Goal: Information Seeking & Learning: Learn about a topic

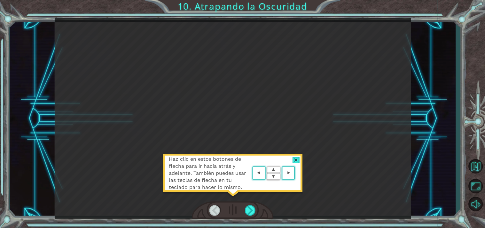
drag, startPoint x: 0, startPoint y: 0, endPoint x: 200, endPoint y: 110, distance: 228.1
click at [200, 110] on div "Haz clic en estos botones de flecha para ir hacia atrás y adelante. También pue…" at bounding box center [233, 118] width 356 height 200
click at [252, 206] on div at bounding box center [250, 210] width 11 height 11
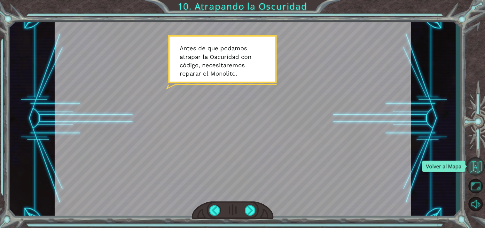
click at [478, 161] on button "Volver al Mapa" at bounding box center [475, 166] width 19 height 19
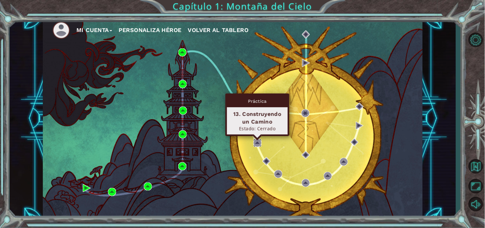
click at [257, 141] on img at bounding box center [257, 143] width 8 height 8
click at [259, 140] on img at bounding box center [257, 143] width 8 height 8
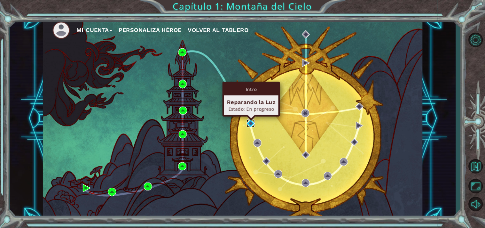
click at [254, 121] on img at bounding box center [251, 123] width 8 height 8
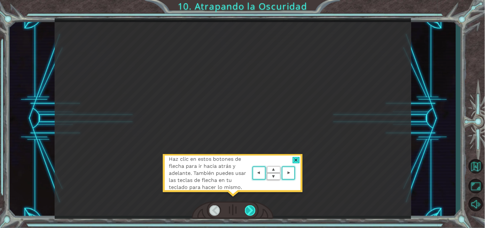
click at [252, 208] on div at bounding box center [250, 210] width 11 height 11
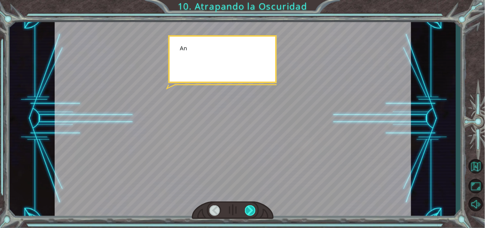
click at [252, 208] on div at bounding box center [250, 210] width 11 height 11
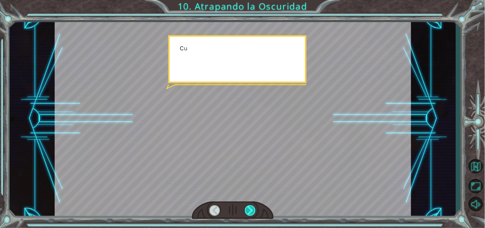
click at [252, 208] on div at bounding box center [250, 210] width 11 height 11
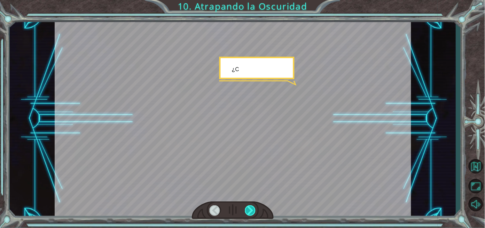
click at [252, 208] on div at bounding box center [250, 210] width 11 height 11
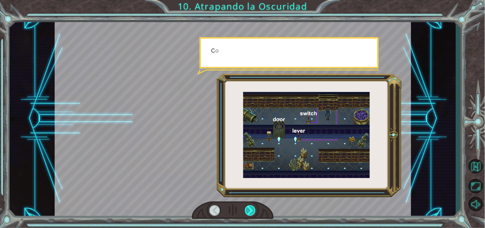
click at [252, 208] on div at bounding box center [250, 210] width 11 height 11
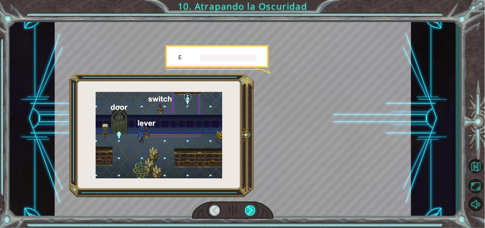
click at [252, 208] on div at bounding box center [250, 210] width 11 height 11
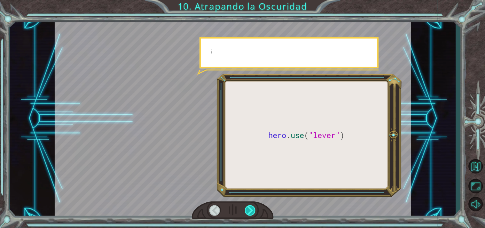
click at [252, 208] on div at bounding box center [250, 210] width 11 height 11
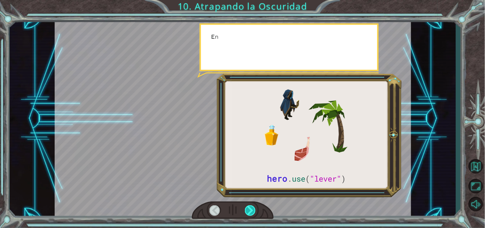
click at [252, 208] on div at bounding box center [250, 210] width 11 height 11
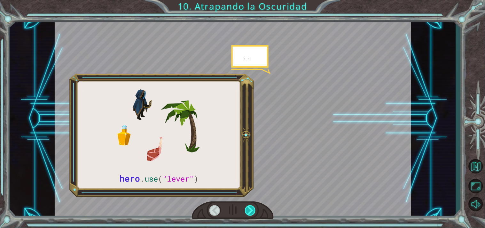
click at [252, 208] on div at bounding box center [250, 210] width 11 height 11
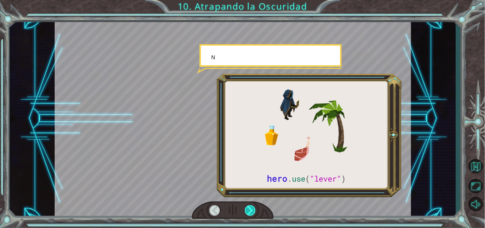
click at [252, 208] on div at bounding box center [250, 210] width 11 height 11
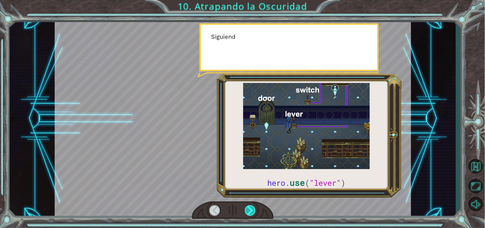
click at [252, 208] on div at bounding box center [250, 210] width 11 height 11
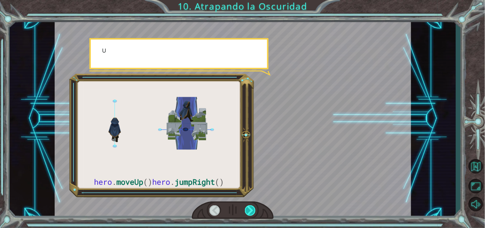
click at [252, 208] on div at bounding box center [250, 210] width 11 height 11
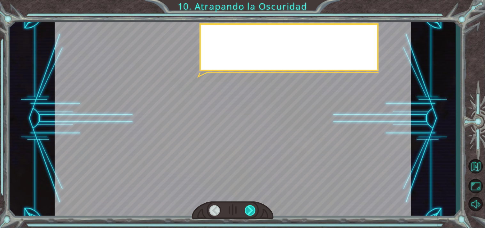
click at [252, 208] on div at bounding box center [250, 210] width 11 height 11
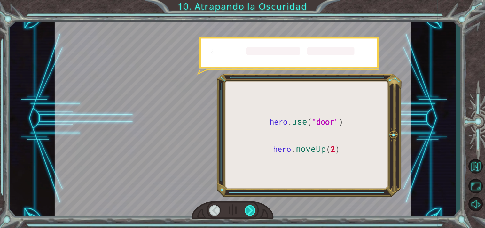
click at [252, 208] on div at bounding box center [250, 210] width 11 height 11
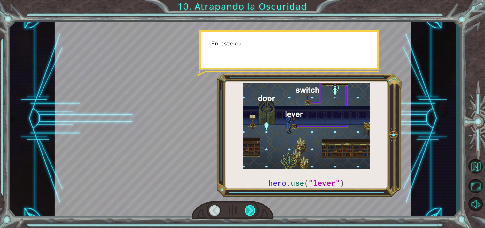
click at [252, 208] on div at bounding box center [250, 210] width 11 height 11
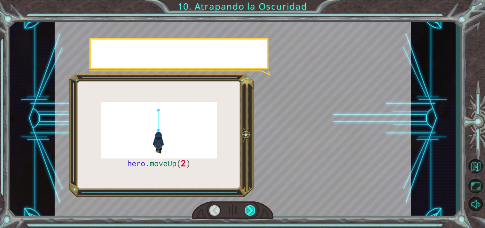
click at [252, 208] on div at bounding box center [250, 210] width 11 height 11
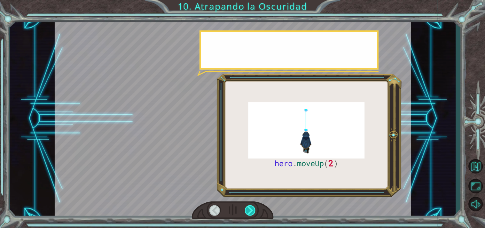
click at [252, 208] on div at bounding box center [250, 210] width 11 height 11
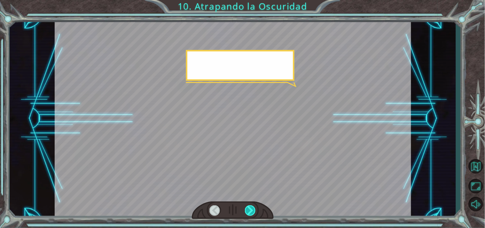
click at [252, 208] on div at bounding box center [250, 210] width 11 height 11
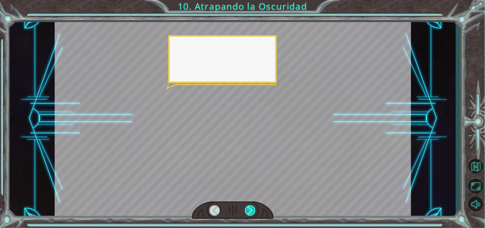
click at [252, 208] on div at bounding box center [250, 210] width 11 height 11
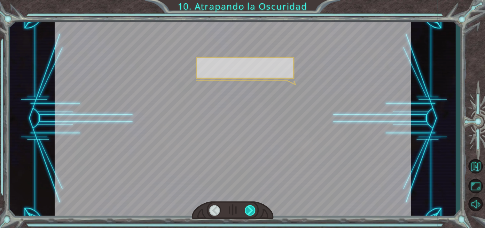
click at [252, 208] on div at bounding box center [250, 210] width 11 height 11
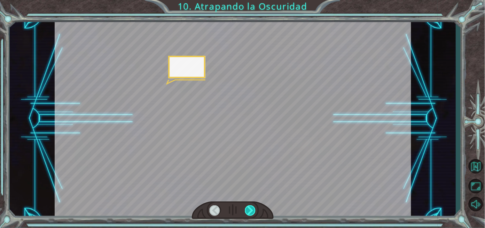
click at [252, 208] on div at bounding box center [250, 210] width 11 height 11
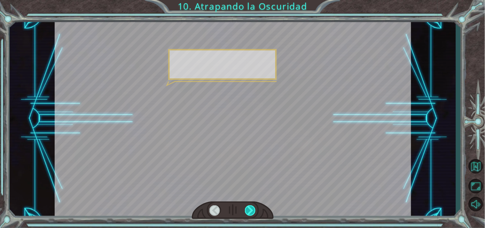
click at [252, 208] on div at bounding box center [250, 210] width 11 height 11
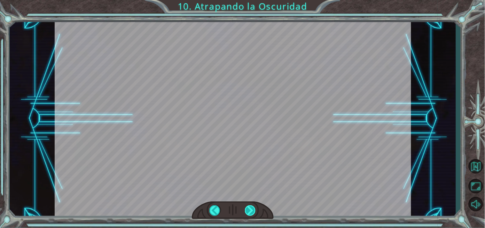
click at [252, 208] on div at bounding box center [250, 210] width 11 height 11
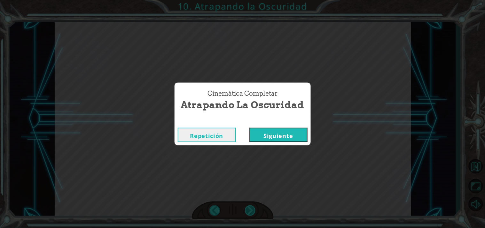
click at [252, 208] on div "Cinemática Completar Atrapando la Oscuridad Repetición [GEOGRAPHIC_DATA]" at bounding box center [242, 114] width 485 height 228
click at [280, 135] on button "Siguiente" at bounding box center [278, 135] width 58 height 14
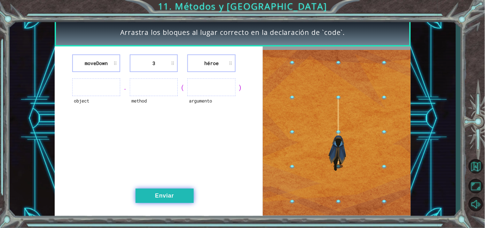
click at [165, 193] on button "Enviar" at bounding box center [164, 195] width 58 height 14
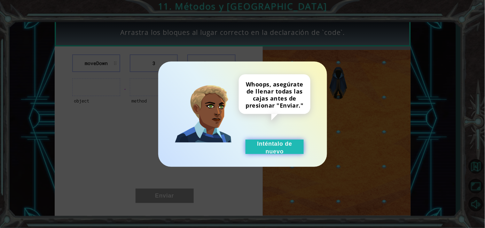
click at [282, 149] on button "Inténtalo de nuevo" at bounding box center [274, 146] width 58 height 14
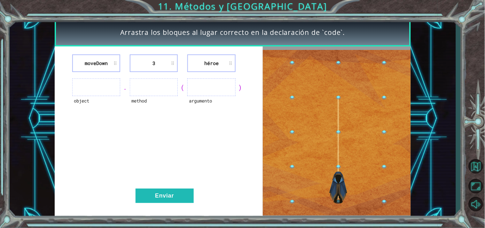
click at [158, 60] on li "3" at bounding box center [154, 63] width 48 height 18
click at [171, 63] on li "3" at bounding box center [154, 63] width 48 height 18
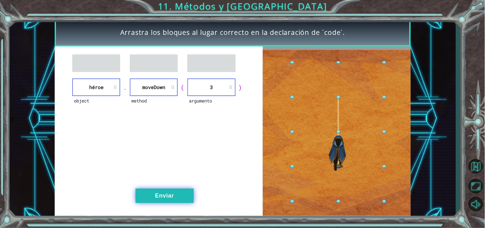
click at [155, 189] on button "Enviar" at bounding box center [164, 195] width 58 height 14
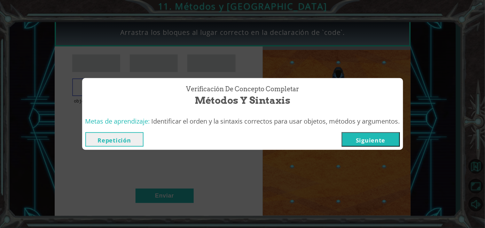
click at [366, 139] on button "Siguiente" at bounding box center [371, 139] width 58 height 14
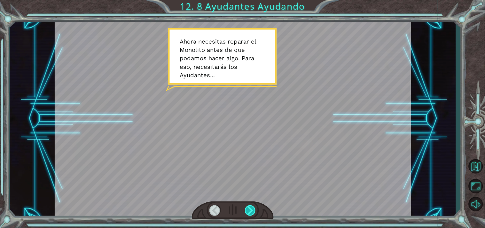
click at [248, 210] on div at bounding box center [250, 210] width 11 height 11
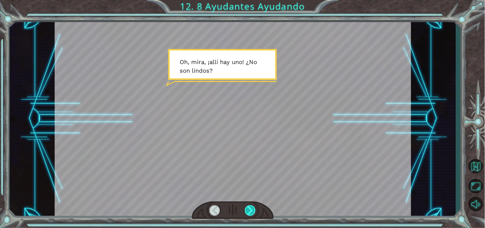
click at [248, 210] on div at bounding box center [250, 210] width 11 height 11
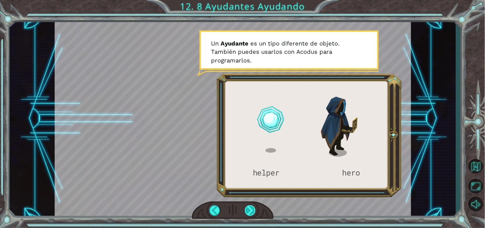
click at [250, 205] on div at bounding box center [250, 210] width 11 height 11
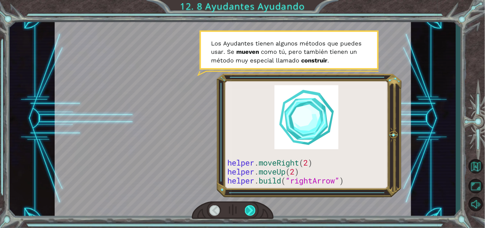
click at [250, 205] on div at bounding box center [250, 210] width 11 height 11
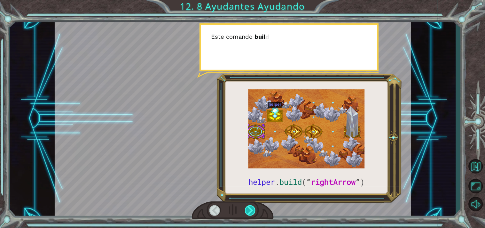
click at [250, 205] on div at bounding box center [250, 210] width 11 height 11
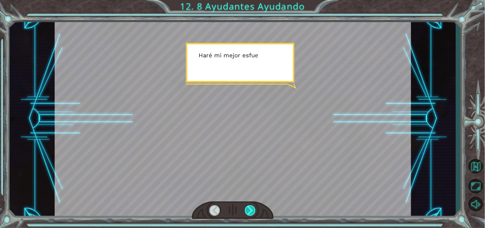
click at [250, 205] on div at bounding box center [250, 210] width 11 height 11
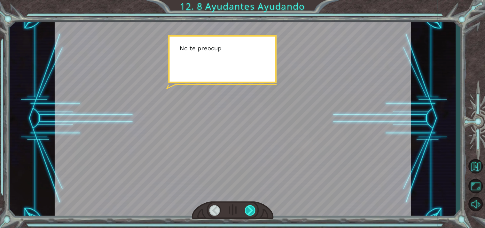
click at [250, 205] on div at bounding box center [250, 210] width 11 height 11
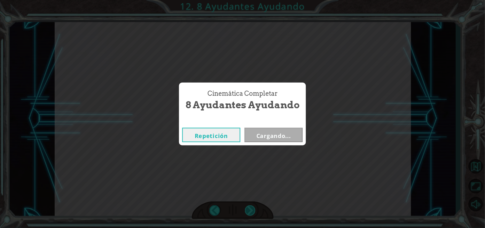
click at [250, 205] on div "Cinemática Completar 8 Ayudantes Ayudando Repetición Cargando..." at bounding box center [242, 114] width 485 height 228
click at [270, 133] on button "Siguiente" at bounding box center [273, 135] width 58 height 14
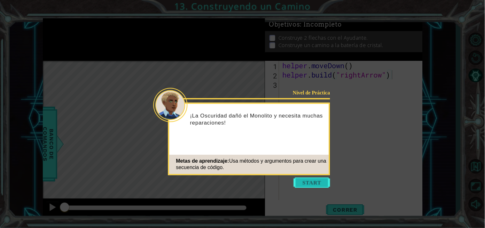
click at [312, 184] on button "Start" at bounding box center [312, 182] width 36 height 10
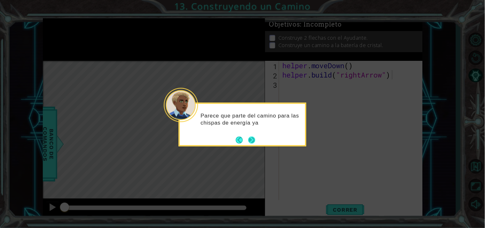
click at [249, 139] on button "Next" at bounding box center [251, 139] width 9 height 9
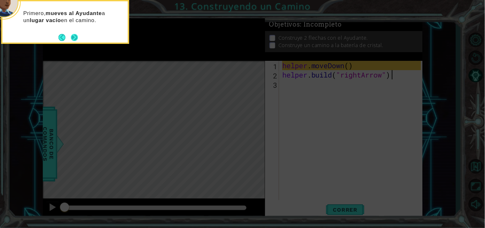
click at [72, 36] on button "Next" at bounding box center [74, 37] width 7 height 7
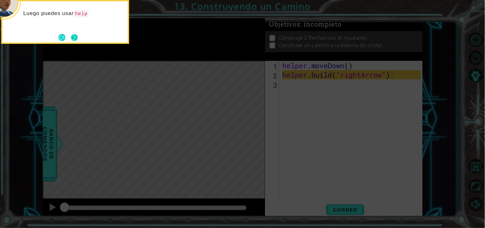
click at [74, 36] on button "Next" at bounding box center [74, 37] width 7 height 7
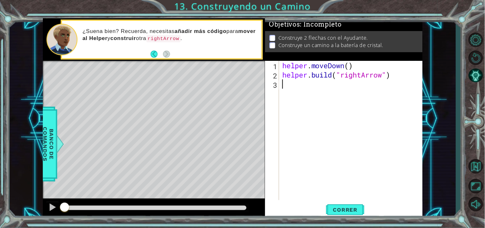
click at [300, 84] on div "helper . moveDown ( ) helper . build ( "rightArrow" )" at bounding box center [352, 140] width 143 height 158
click at [344, 213] on button "Correr" at bounding box center [345, 209] width 38 height 16
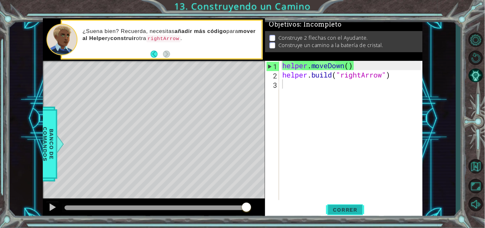
click at [344, 213] on button "Correr" at bounding box center [345, 209] width 38 height 16
click at [342, 211] on span "Correr" at bounding box center [345, 209] width 37 height 6
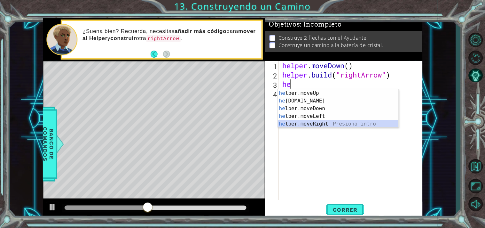
click at [321, 121] on div "he lper.moveUp Presiona intro he [DOMAIN_NAME] Presiona intro he lper.moveDown …" at bounding box center [338, 116] width 121 height 54
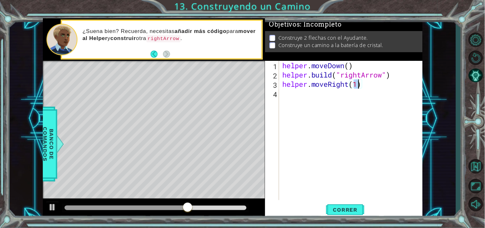
type textarea "helper.moveRight(3)"
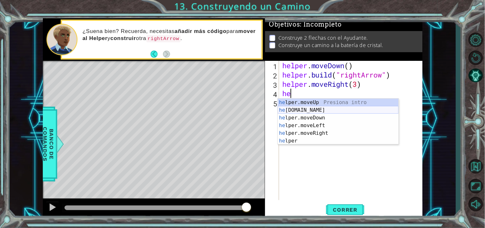
click at [318, 111] on div "he lper.moveUp Presiona intro he [DOMAIN_NAME] Presiona intro he lper.moveDown …" at bounding box center [338, 128] width 121 height 61
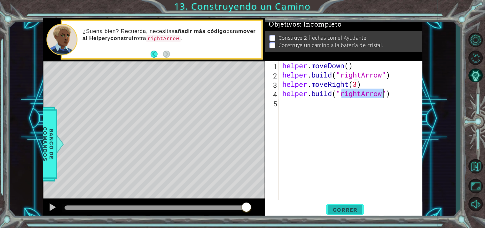
type textarea "[DOMAIN_NAME]("rightArrow")"
click at [339, 208] on span "Correr" at bounding box center [345, 209] width 37 height 6
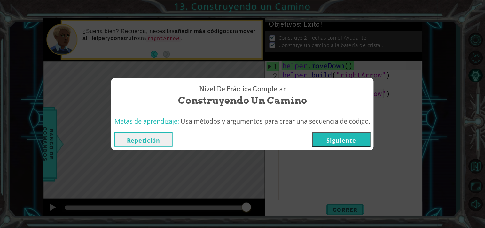
click at [158, 138] on button "Repetición" at bounding box center [143, 139] width 58 height 14
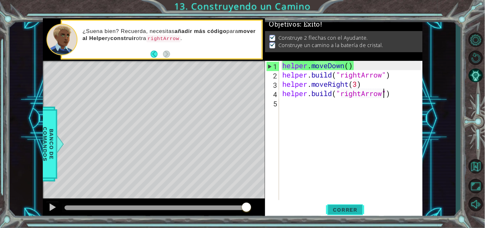
click at [343, 207] on span "Correr" at bounding box center [345, 209] width 37 height 6
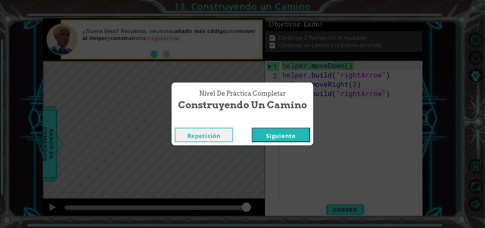
click at [216, 137] on button "Repetición" at bounding box center [204, 135] width 58 height 14
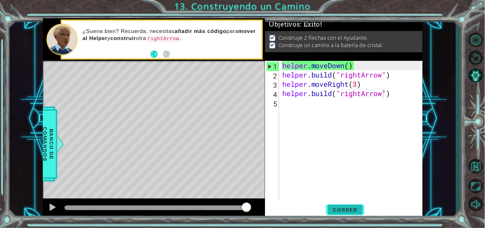
click at [331, 211] on span "Correr" at bounding box center [345, 209] width 37 height 6
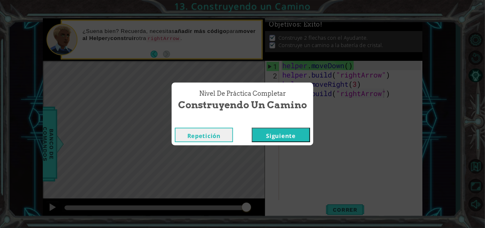
click at [259, 132] on button "Siguiente" at bounding box center [281, 135] width 58 height 14
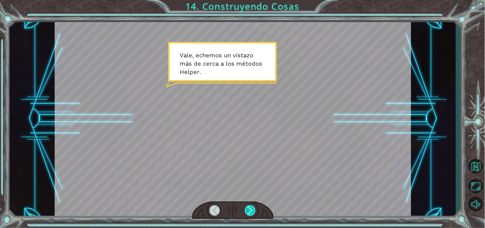
click at [250, 208] on div at bounding box center [250, 210] width 11 height 11
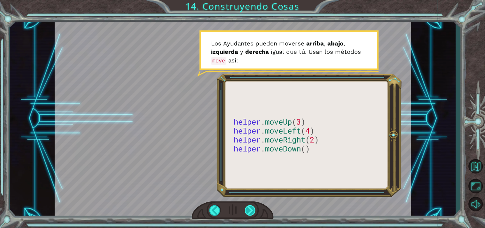
click at [250, 208] on div at bounding box center [250, 210] width 11 height 11
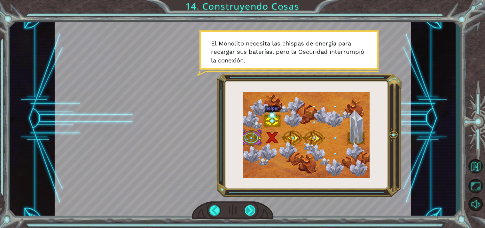
click at [250, 208] on div at bounding box center [250, 210] width 11 height 11
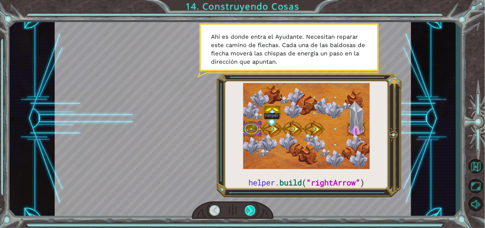
click at [250, 208] on div at bounding box center [250, 210] width 11 height 11
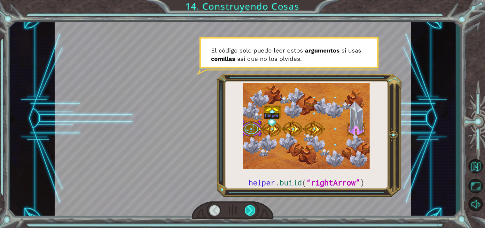
click at [250, 208] on div at bounding box center [250, 210] width 11 height 11
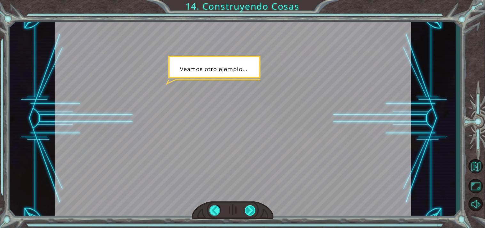
click at [250, 208] on div at bounding box center [250, 210] width 11 height 11
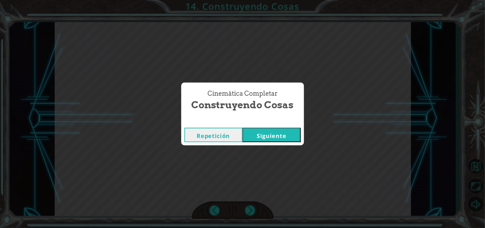
click at [272, 136] on button "Siguiente" at bounding box center [272, 135] width 58 height 14
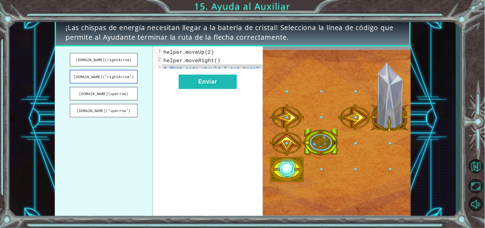
click at [106, 75] on button "[DOMAIN_NAME](“rightArrow”)" at bounding box center [104, 77] width 68 height 14
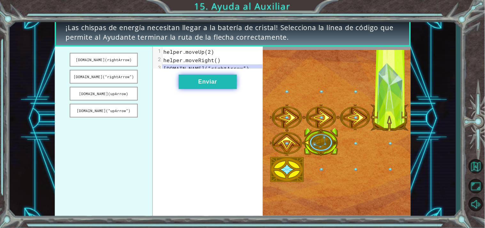
click at [194, 87] on button "Enviar" at bounding box center [208, 81] width 58 height 14
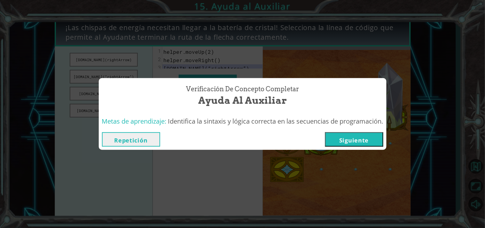
click at [376, 135] on button "Siguiente" at bounding box center [354, 139] width 58 height 14
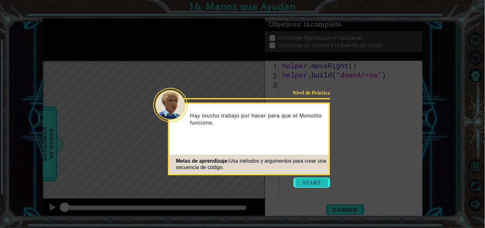
click at [320, 179] on button "Start" at bounding box center [312, 182] width 36 height 10
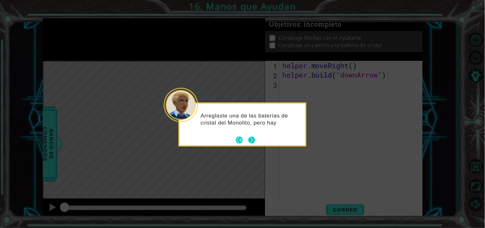
click at [252, 139] on button "Next" at bounding box center [251, 139] width 7 height 7
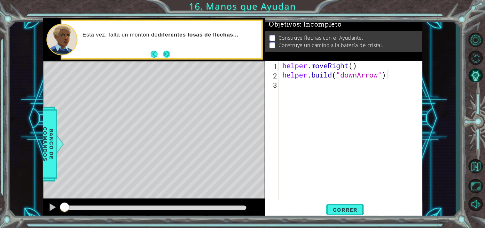
click at [165, 50] on button "Next" at bounding box center [166, 53] width 7 height 7
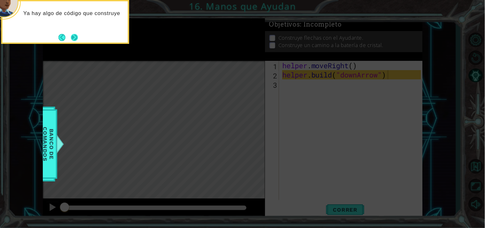
click at [77, 39] on button "Next" at bounding box center [74, 37] width 7 height 7
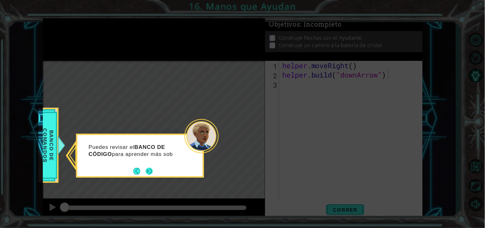
click at [148, 169] on button "Next" at bounding box center [149, 170] width 7 height 7
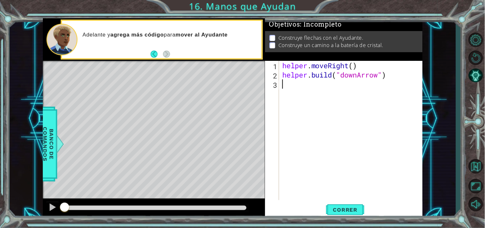
click at [294, 93] on div "helper . moveRight ( ) helper . build ( "downArrow" )" at bounding box center [352, 140] width 143 height 158
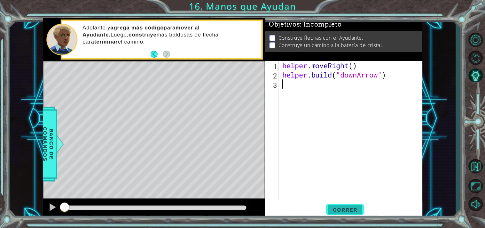
click at [347, 208] on span "Correr" at bounding box center [345, 209] width 37 height 6
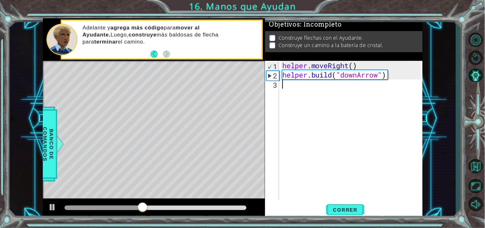
click at [301, 89] on div "helper . moveRight ( ) helper . build ( "downArrow" )" at bounding box center [352, 140] width 143 height 158
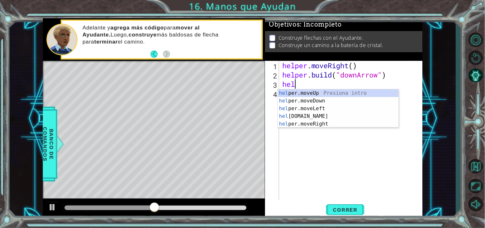
scroll to position [0, 0]
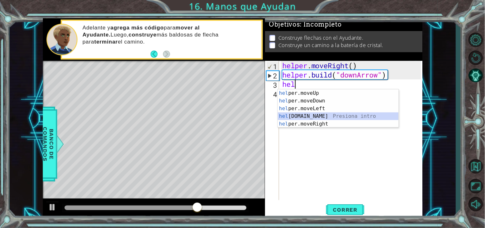
click at [317, 114] on div "hel per.moveUp Presiona intro hel per.moveDown Presiona intro hel per.moveLeft …" at bounding box center [338, 116] width 121 height 54
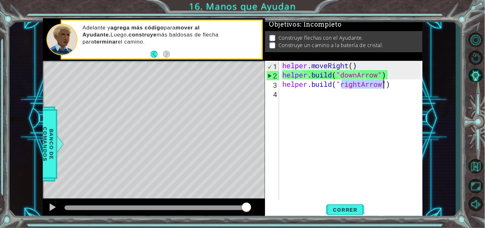
click at [360, 85] on div "helper . moveRight ( ) helper . build ( "downArrow" ) helper . build ( "rightAr…" at bounding box center [351, 130] width 140 height 139
click at [362, 85] on div "helper . moveRight ( ) helper . build ( "downArrow" ) helper . build ( "rightAr…" at bounding box center [352, 140] width 143 height 158
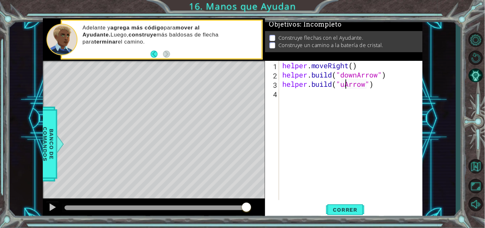
scroll to position [0, 3]
click at [334, 202] on button "Correr" at bounding box center [345, 209] width 38 height 16
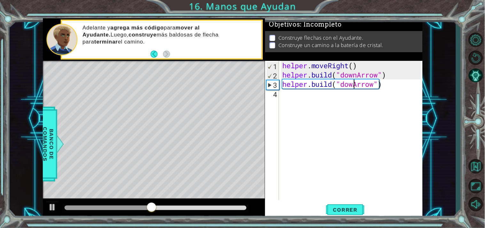
scroll to position [0, 4]
click at [389, 87] on div "helper . moveRight ( ) helper . build ( "downArrow" ) helper . build ( "downArr…" at bounding box center [352, 140] width 143 height 158
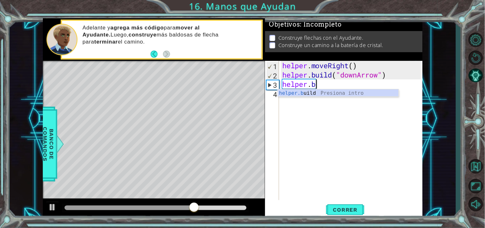
scroll to position [0, 1]
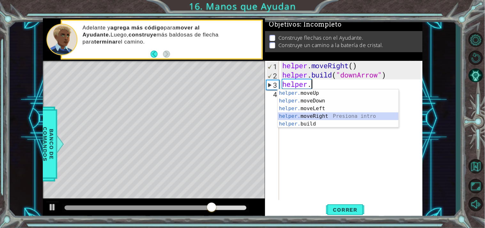
click at [342, 116] on div "helper. moveUp Presiona intro helper. moveDown Presiona intro helper. moveLeft …" at bounding box center [338, 116] width 121 height 54
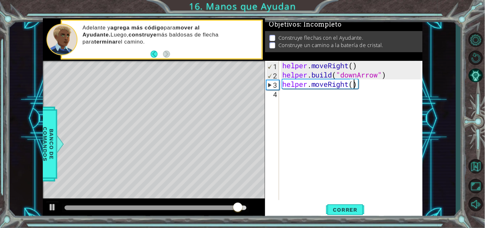
scroll to position [0, 3]
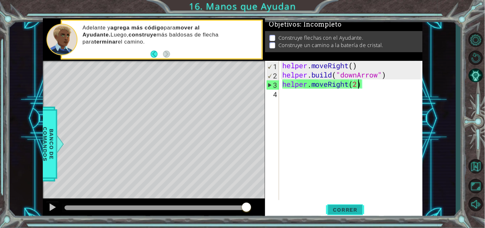
type textarea "helper.moveRight(2)"
click at [347, 206] on span "Correr" at bounding box center [345, 209] width 37 height 6
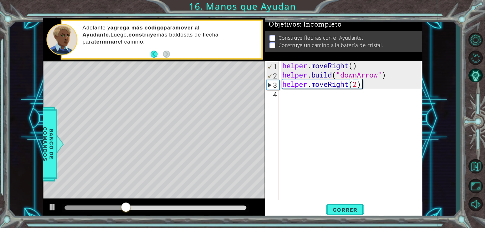
click at [377, 89] on div "helper . moveRight ( ) helper . build ( "downArrow" ) helper . moveRight ( 2 )" at bounding box center [352, 140] width 143 height 158
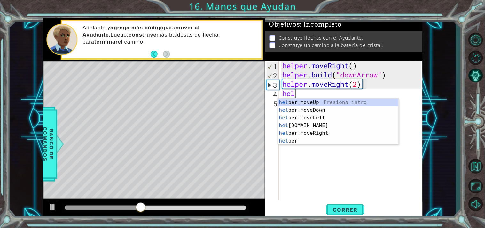
scroll to position [0, 0]
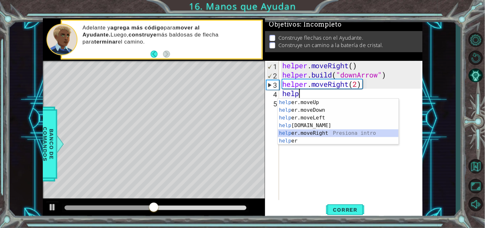
click at [322, 132] on div "help er.moveUp Presiona intro help er.moveDown Presiona intro help er.moveLeft …" at bounding box center [338, 128] width 121 height 61
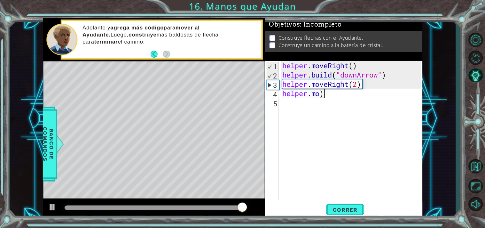
click at [343, 91] on div "helper . moveRight ( ) helper . build ( "downArrow" ) helper . moveRight ( 2 ) …" at bounding box center [352, 140] width 143 height 158
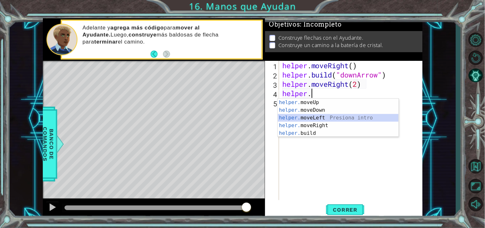
click at [328, 116] on div "helper. moveUp Presiona intro helper. moveDown Presiona intro helper. moveLeft …" at bounding box center [338, 125] width 121 height 54
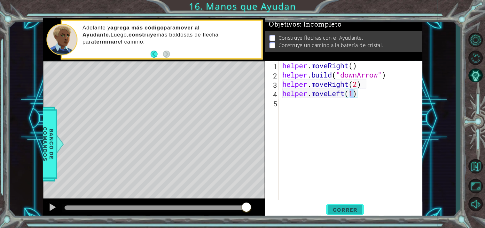
click at [344, 212] on span "Correr" at bounding box center [345, 209] width 37 height 6
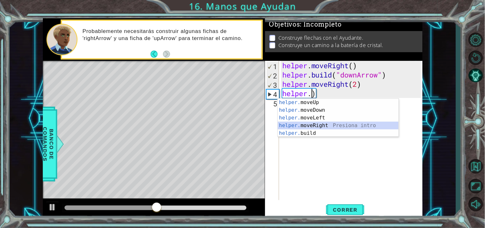
click at [320, 129] on div "helper. moveUp Presiona intro helper. moveDown Presiona intro helper. moveLeft …" at bounding box center [338, 125] width 121 height 54
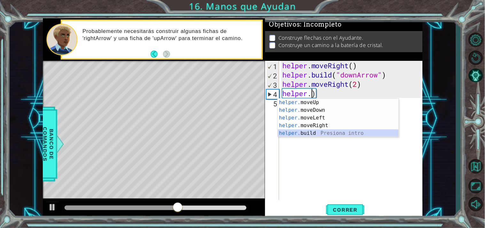
click at [313, 133] on div "helper. moveUp Presiona intro helper. moveDown Presiona intro helper. moveLeft …" at bounding box center [338, 125] width 121 height 54
type textarea "[DOMAIN_NAME]("rightArrow")"
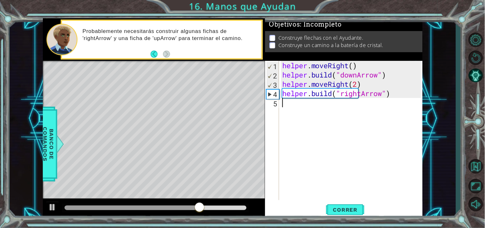
click at [367, 105] on div "helper . moveRight ( ) helper . build ( "downArrow" ) helper . moveRight ( 2 ) …" at bounding box center [352, 140] width 143 height 158
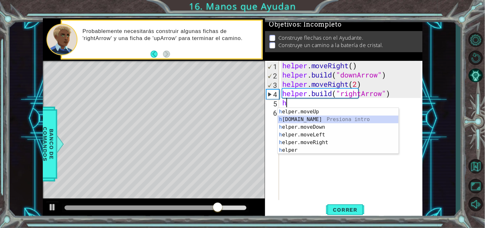
click at [330, 120] on div "h elper.moveUp Presiona intro h [DOMAIN_NAME] Presiona intro h elper.moveDown P…" at bounding box center [338, 138] width 121 height 61
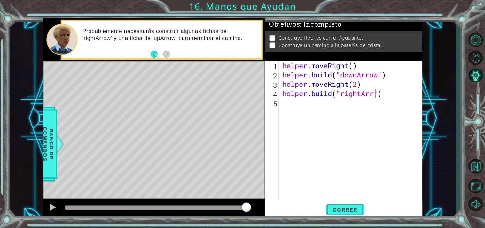
type textarea "[DOMAIN_NAME]("rightArrow")"
click at [336, 98] on div "helper . moveRight ( ) helper . build ( "downArrow" ) helper . moveRight ( 2 ) …" at bounding box center [352, 140] width 143 height 158
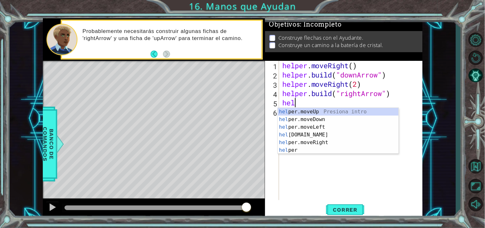
scroll to position [0, 0]
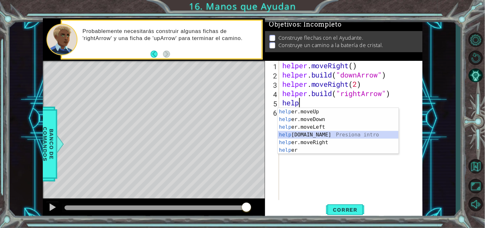
click at [313, 133] on div "help er.moveUp Presiona intro help er.moveDown Presiona intro help er.moveLeft …" at bounding box center [338, 138] width 121 height 61
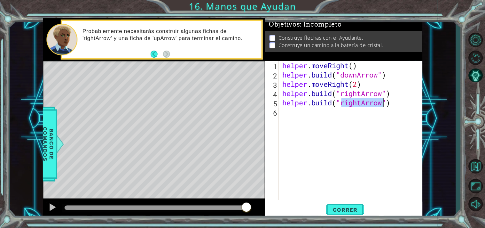
click at [361, 103] on div "helper . moveRight ( ) helper . build ( "downArrow" ) helper . moveRight ( 2 ) …" at bounding box center [351, 130] width 140 height 139
click at [349, 209] on span "Correr" at bounding box center [345, 209] width 37 height 6
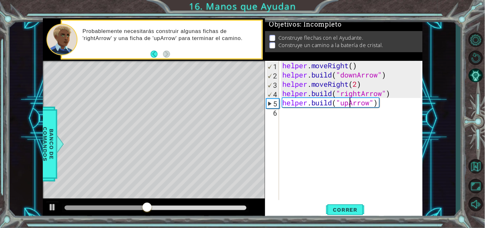
click at [391, 95] on div "helper . moveRight ( ) helper . build ( "downArrow" ) helper . moveRight ( 2 ) …" at bounding box center [352, 140] width 143 height 158
type textarea "[DOMAIN_NAME]("rightArrow")"
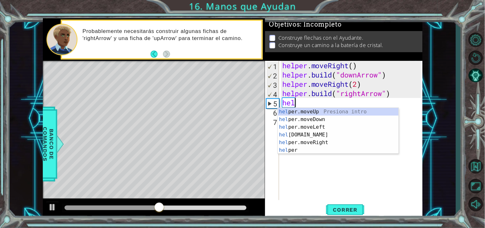
scroll to position [0, 0]
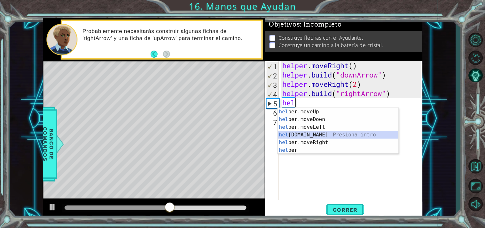
click at [331, 132] on div "hel per.moveUp Presiona intro hel per.moveDown Presiona intro hel per.moveLeft …" at bounding box center [338, 138] width 121 height 61
type textarea "[DOMAIN_NAME]("rightArrow")"
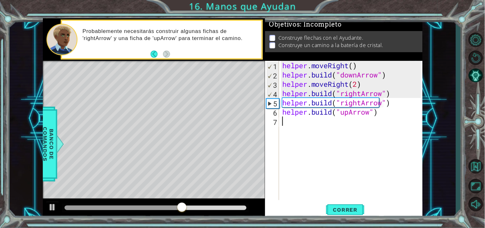
click at [356, 183] on div "helper . moveRight ( ) helper . build ( "downArrow" ) helper . moveRight ( 2 ) …" at bounding box center [352, 140] width 143 height 158
click at [350, 209] on span "Correr" at bounding box center [345, 209] width 37 height 6
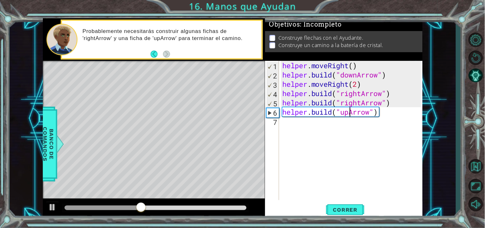
click at [349, 114] on div "helper . moveRight ( ) helper . build ( "downArrow" ) helper . moveRight ( 2 ) …" at bounding box center [352, 140] width 143 height 158
click at [379, 113] on div "helper . moveRight ( ) helper . build ( "downArrow" ) helper . moveRight ( 2 ) …" at bounding box center [352, 140] width 143 height 158
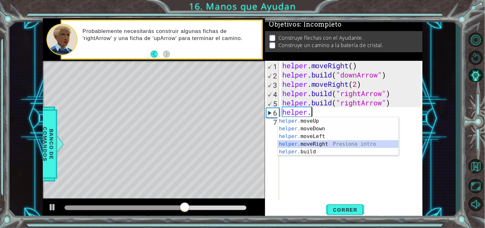
click at [302, 143] on div "helper. moveUp Presiona intro helper. moveDown Presiona intro helper. moveLeft …" at bounding box center [338, 144] width 121 height 54
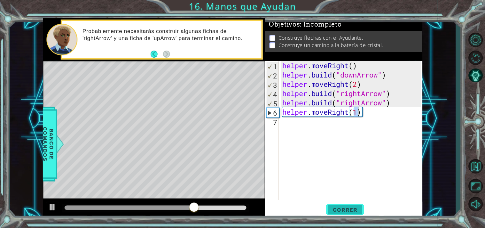
click at [340, 215] on button "Correr" at bounding box center [345, 209] width 38 height 16
type textarea "helper.moveRight(3)"
click at [337, 208] on span "Correr" at bounding box center [345, 209] width 37 height 6
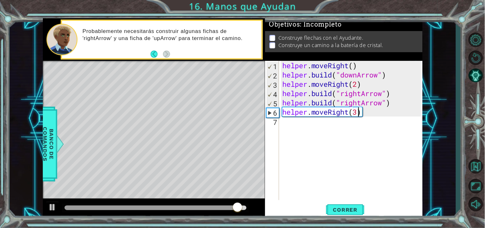
click at [372, 117] on div "helper . moveRight ( ) helper . build ( "downArrow" ) helper . moveRight ( 2 ) …" at bounding box center [352, 140] width 143 height 158
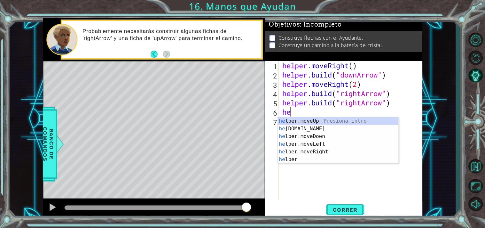
type textarea "h"
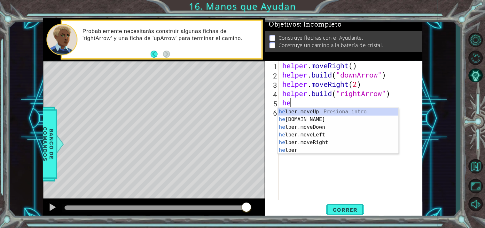
type textarea "h"
click at [359, 135] on div "h elper.moveUp Presiona intro h [DOMAIN_NAME] Presiona intro h elper.moveDown P…" at bounding box center [338, 138] width 121 height 61
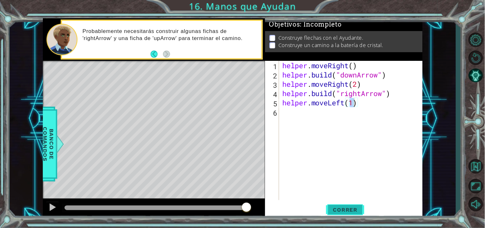
click at [329, 209] on span "Correr" at bounding box center [345, 209] width 37 height 6
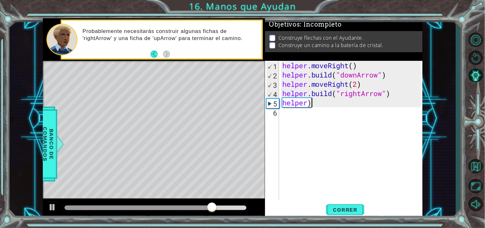
click at [321, 106] on div "helper . moveRight ( ) helper . build ( "downArrow" ) helper . moveRight ( 2 ) …" at bounding box center [352, 140] width 143 height 158
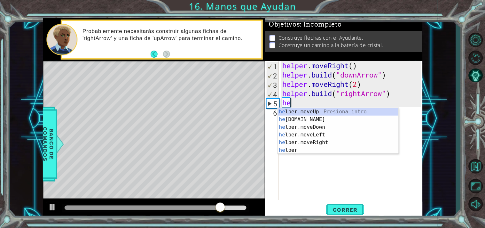
type textarea "h"
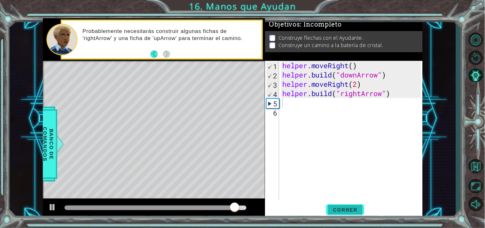
click at [344, 203] on button "Correr" at bounding box center [345, 209] width 38 height 16
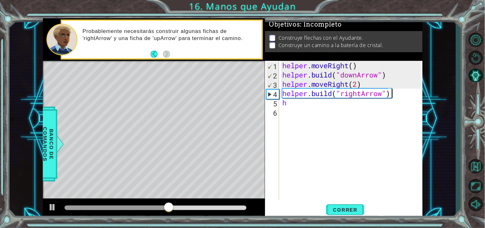
click at [391, 94] on div "helper . moveRight ( ) helper . build ( "downArrow" ) helper . moveRight ( 2 ) …" at bounding box center [352, 140] width 143 height 158
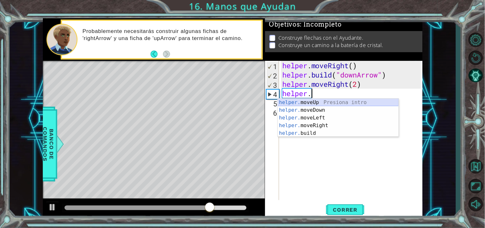
click at [339, 100] on div "helper. moveUp Presiona intro helper. moveDown Presiona intro helper. moveLeft …" at bounding box center [338, 125] width 121 height 54
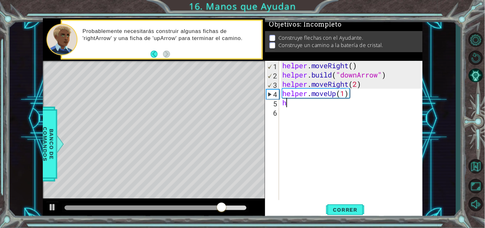
click at [308, 107] on div "helper . moveRight ( ) helper . build ( "downArrow" ) helper . moveRight ( 2 ) …" at bounding box center [352, 140] width 143 height 158
type textarea "h"
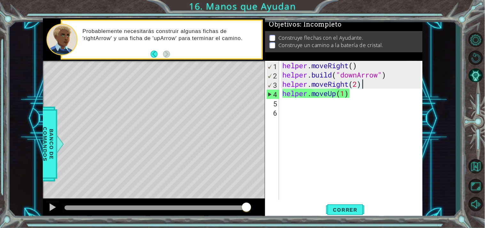
click at [366, 82] on div "helper . moveRight ( ) helper . build ( "downArrow" ) helper . moveRight ( 2 ) …" at bounding box center [352, 140] width 143 height 158
click at [358, 92] on div "helper . moveRight ( ) helper . build ( "downArrow" ) helper . moveRight ( 2 ) …" at bounding box center [352, 140] width 143 height 158
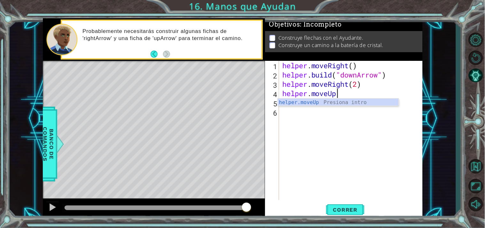
click at [358, 92] on div "helper . moveRight ( ) helper . build ( "downArrow" ) helper . moveRight ( 2 ) …" at bounding box center [352, 140] width 143 height 158
type textarea "h"
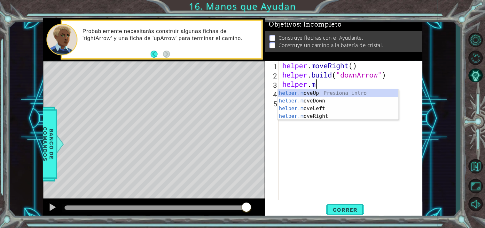
scroll to position [0, 1]
click at [344, 100] on div "helper.m oveUp Presiona intro helper.m oveDown Presiona intro helper.m oveLeft …" at bounding box center [338, 112] width 121 height 46
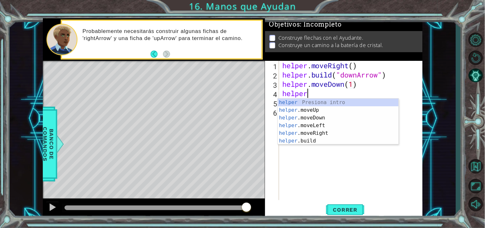
scroll to position [0, 4]
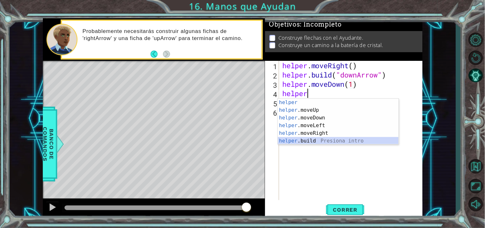
click at [332, 138] on div "helper Presiona intro helper .moveUp Presiona intro helper .moveDown Presiona i…" at bounding box center [338, 128] width 121 height 61
type textarea "[DOMAIN_NAME]("rightArrow")"
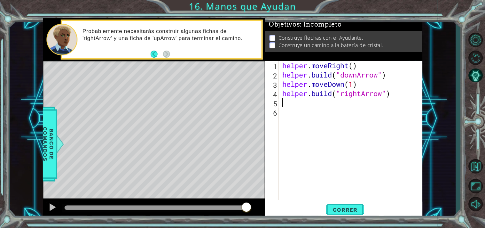
click at [405, 99] on div "helper . moveRight ( ) helper . build ( "downArrow" ) helper . moveDown ( 1 ) h…" at bounding box center [352, 140] width 143 height 158
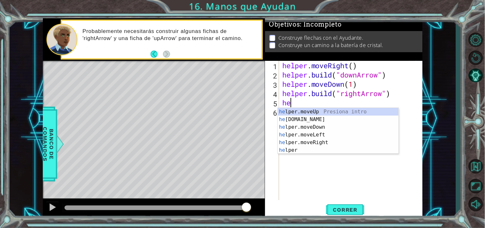
scroll to position [0, 0]
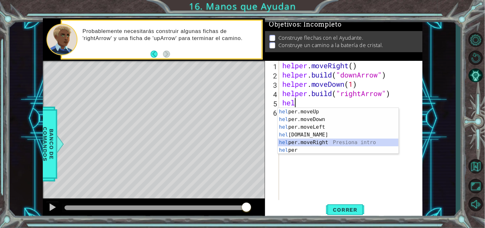
click at [341, 145] on div "hel per.moveUp Presiona intro hel per.moveDown Presiona intro hel per.moveLeft …" at bounding box center [338, 138] width 121 height 61
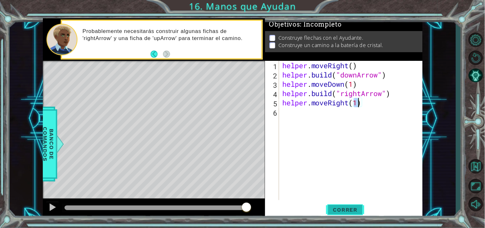
type textarea "helper.moveRight(1)"
click at [342, 209] on span "Correr" at bounding box center [345, 209] width 37 height 6
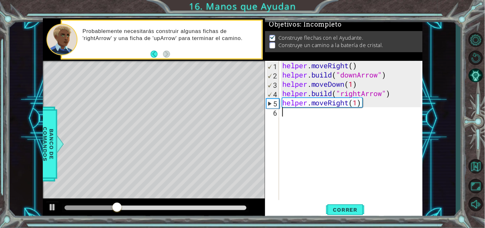
click at [368, 109] on div "helper . moveRight ( ) helper . build ( "downArrow" ) helper . moveDown ( 1 ) h…" at bounding box center [352, 140] width 143 height 158
click at [368, 107] on div "helper . moveRight ( ) helper . build ( "downArrow" ) helper . moveDown ( 1 ) h…" at bounding box center [352, 140] width 143 height 158
type textarea "helper.moveRight(1)"
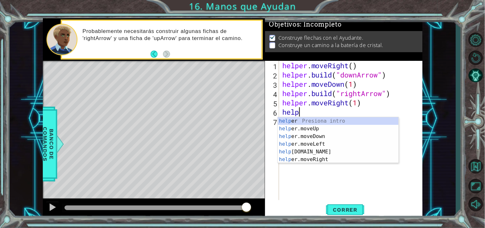
scroll to position [0, 1]
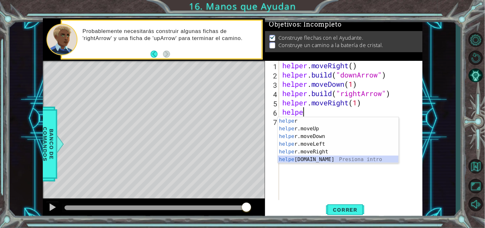
click at [322, 161] on div "helpe r Presiona intro helpe r.moveUp Presiona intro helpe r.moveDown Presiona …" at bounding box center [338, 147] width 121 height 61
type textarea "[DOMAIN_NAME]("rightArrow")"
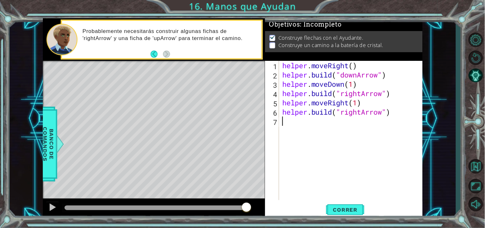
click at [392, 120] on div "helper . moveRight ( ) helper . build ( "downArrow" ) helper . moveDown ( 1 ) h…" at bounding box center [352, 140] width 143 height 158
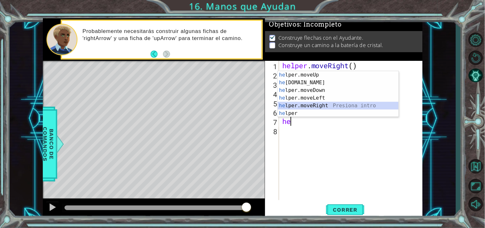
click at [331, 103] on div "he lper.moveUp Presiona intro he [DOMAIN_NAME] Presiona intro he lper.moveDown …" at bounding box center [338, 101] width 121 height 61
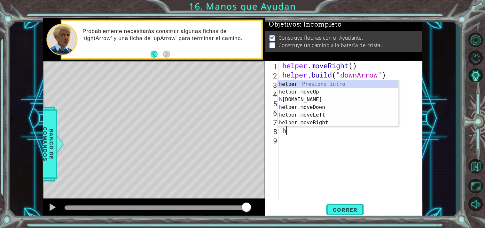
scroll to position [0, 3]
click at [338, 98] on div "h elper Presiona intro h elper.moveUp Presiona intro h [DOMAIN_NAME] Presiona i…" at bounding box center [338, 110] width 121 height 61
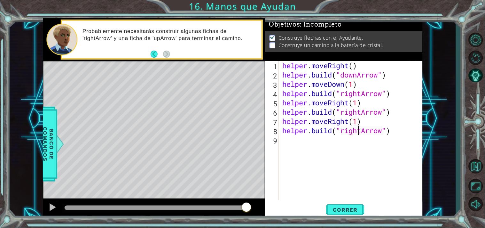
click at [360, 132] on div "helper . moveRight ( ) helper . build ( "downArrow" ) helper . moveDown ( 1 ) h…" at bounding box center [352, 140] width 143 height 158
click at [362, 132] on div "helper . moveRight ( ) helper . build ( "downArrow" ) helper . moveDown ( 1 ) h…" at bounding box center [352, 140] width 143 height 158
type textarea "[DOMAIN_NAME]("upArrow")"
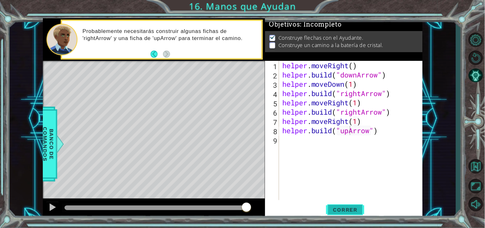
click at [353, 203] on button "Correr" at bounding box center [345, 209] width 38 height 16
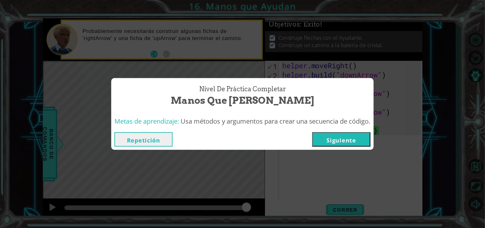
click at [344, 138] on button "Siguiente" at bounding box center [341, 139] width 58 height 14
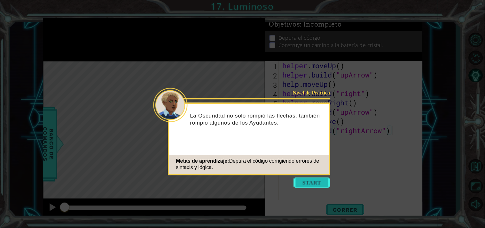
click at [318, 180] on button "Start" at bounding box center [312, 182] width 36 height 10
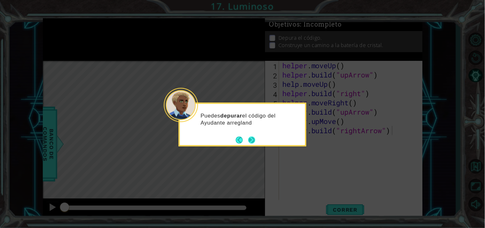
click at [248, 137] on button "Next" at bounding box center [251, 139] width 7 height 7
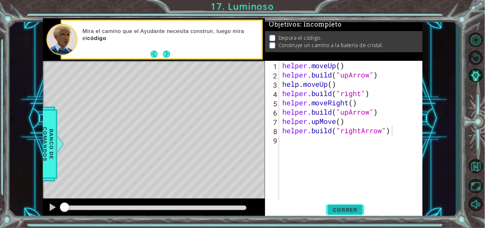
click at [341, 209] on span "Correr" at bounding box center [345, 209] width 37 height 6
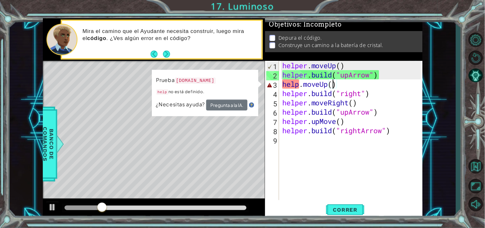
click at [333, 85] on div "helper . moveUp ( ) helper . build ( "upArrow" ) help . moveUp ( ) helper . bui…" at bounding box center [352, 140] width 143 height 158
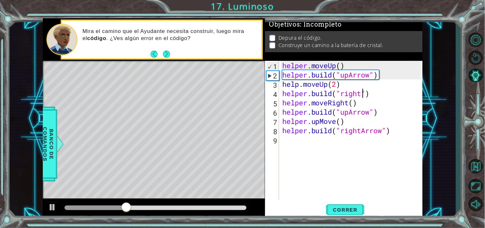
click at [363, 95] on div "helper . moveUp ( ) helper . build ( "upArrow" ) help . moveUp ( 2 ) helper . b…" at bounding box center [352, 140] width 143 height 158
click at [355, 103] on div "helper . moveUp ( ) helper . build ( "upArrow" ) help . moveUp ( 2 ) helper . b…" at bounding box center [352, 140] width 143 height 158
click at [342, 122] on div "helper . moveUp ( ) helper . build ( "upArrow" ) help . moveUp ( 2 ) helper . b…" at bounding box center [352, 140] width 143 height 158
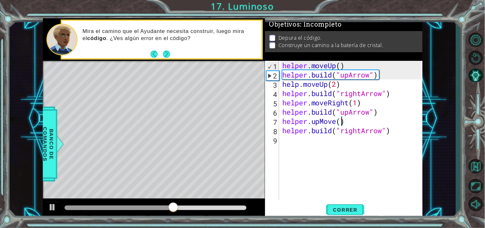
scroll to position [0, 2]
click at [344, 212] on span "Correr" at bounding box center [345, 209] width 37 height 6
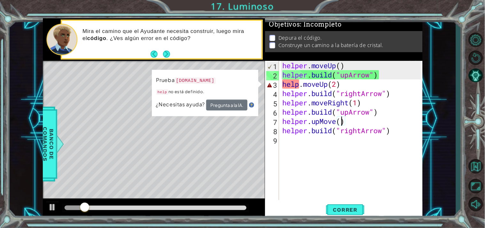
click at [298, 87] on div "helper . moveUp ( ) helper . build ( "upArrow" ) help . moveUp ( 2 ) helper . b…" at bounding box center [352, 140] width 143 height 158
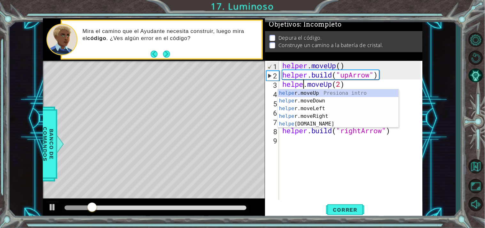
scroll to position [0, 1]
click at [338, 205] on button "Correr" at bounding box center [345, 209] width 38 height 16
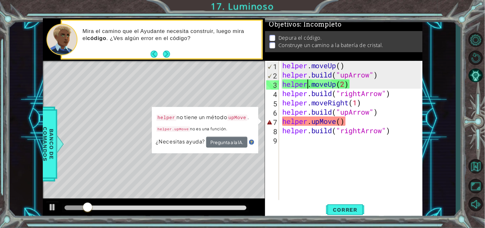
click at [323, 123] on div "helper . moveUp ( ) helper . build ( "upArrow" ) helper . moveUp ( 2 ) helper .…" at bounding box center [352, 140] width 143 height 158
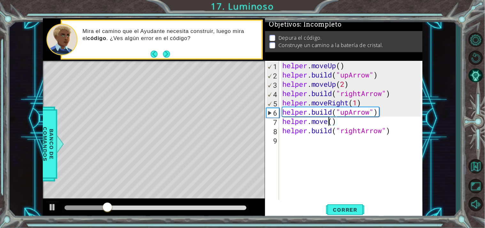
click at [330, 121] on div "helper . moveUp ( ) helper . build ( "upArrow" ) helper . moveUp ( 2 ) helper .…" at bounding box center [352, 140] width 143 height 158
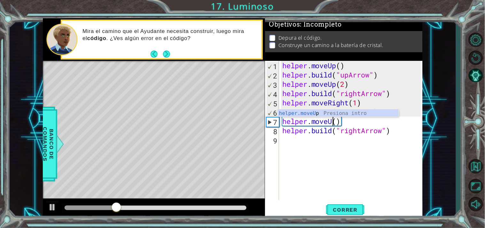
scroll to position [0, 2]
type textarea "helper.moveUp()"
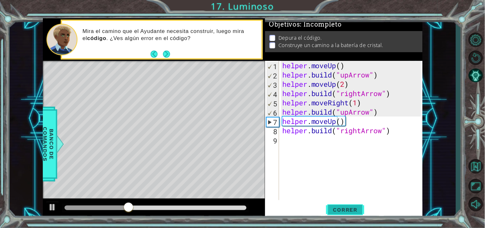
click at [348, 204] on button "Correr" at bounding box center [345, 209] width 38 height 16
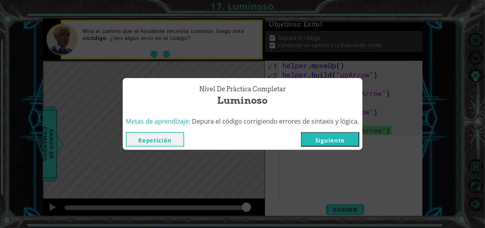
click at [175, 136] on button "Repetición" at bounding box center [155, 139] width 58 height 14
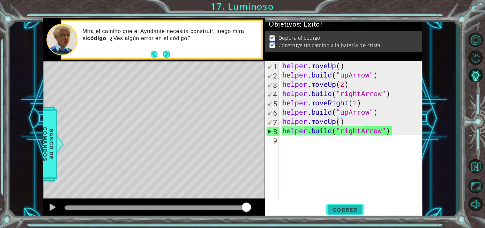
click at [331, 207] on span "Correr" at bounding box center [345, 209] width 37 height 6
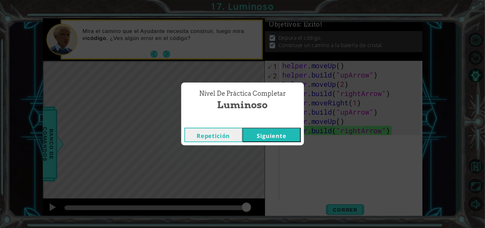
click at [277, 134] on button "Siguiente" at bounding box center [272, 135] width 58 height 14
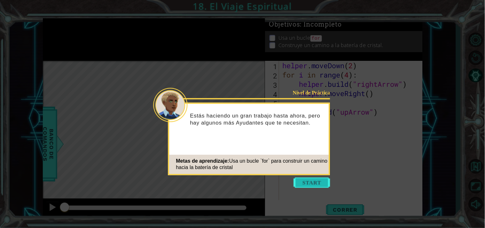
click at [308, 178] on button "Start" at bounding box center [312, 182] width 36 height 10
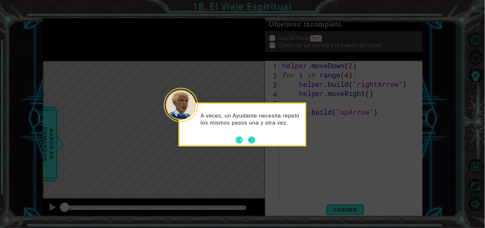
click at [251, 139] on button "Next" at bounding box center [251, 139] width 7 height 7
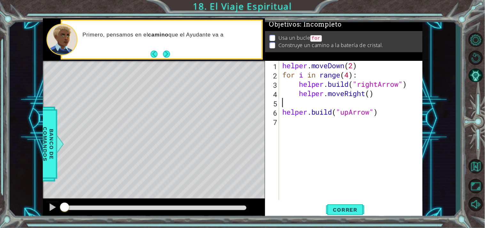
click at [296, 98] on div "helper . moveDown ( 2 ) for i in range ( 4 ) : helper . build ( "rightArrow" ) …" at bounding box center [352, 140] width 143 height 158
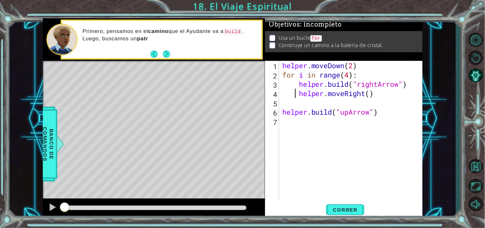
click at [296, 97] on div "helper . moveDown ( 2 ) for i in range ( 4 ) : helper . build ( "rightArrow" ) …" at bounding box center [352, 140] width 143 height 158
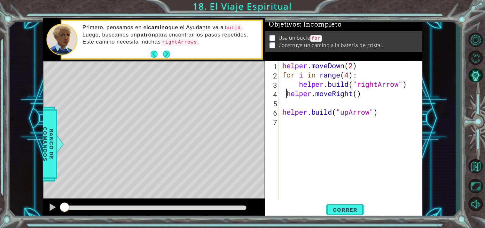
click at [288, 96] on div "helper . moveDown ( 2 ) for i in range ( 4 ) : helper . build ( "rightArrow" ) …" at bounding box center [352, 140] width 143 height 158
click at [403, 84] on div "helper . moveDown ( 2 ) for i in range ( 4 ) : helper . build ( "rightArrow" he…" at bounding box center [352, 140] width 143 height 158
click at [299, 86] on div "helper . moveDown ( 2 ) for i in range ( 4 ) : helper . build ( "rightArrow" ) …" at bounding box center [352, 140] width 143 height 158
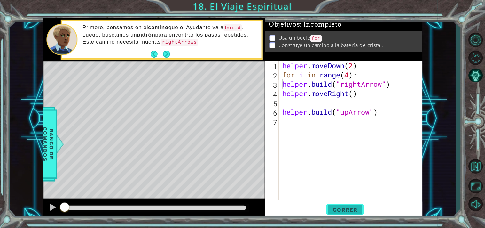
click at [333, 210] on span "Correr" at bounding box center [345, 209] width 37 height 6
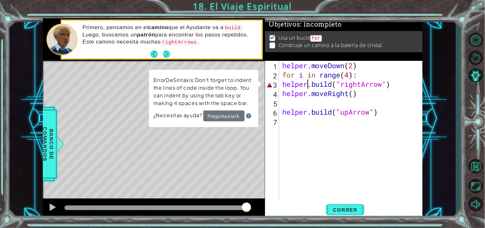
click at [308, 83] on div "helper . moveDown ( 2 ) for i in range ( 4 ) : helper . build ( "rightArrow" ) …" at bounding box center [352, 140] width 143 height 158
click at [381, 115] on div "helper . moveDown ( 2 ) for i in range ( 4 ) : helper . build ( "rightArrow" ) …" at bounding box center [352, 140] width 143 height 158
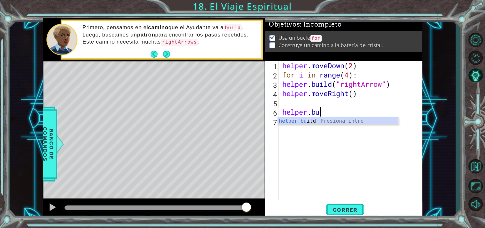
scroll to position [0, 0]
type textarea "h"
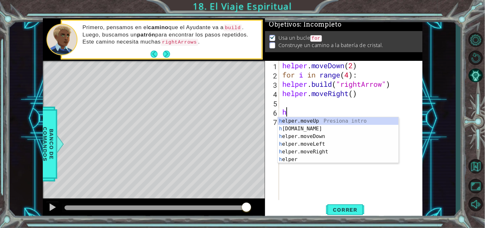
scroll to position [0, 0]
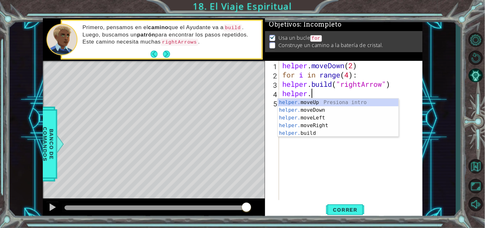
type textarea "h"
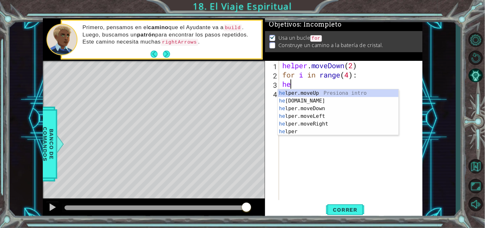
type textarea "h"
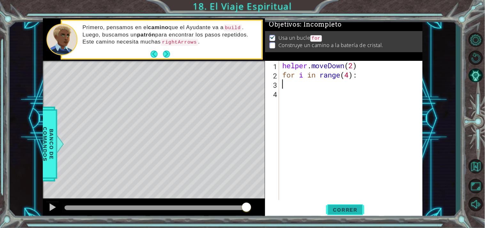
click at [337, 205] on button "Correr" at bounding box center [345, 209] width 38 height 16
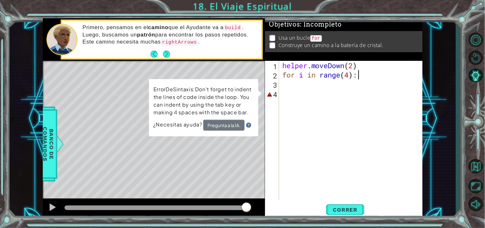
click at [371, 71] on div "helper . moveDown ( 2 ) for i in range ( 4 ) :" at bounding box center [352, 140] width 143 height 158
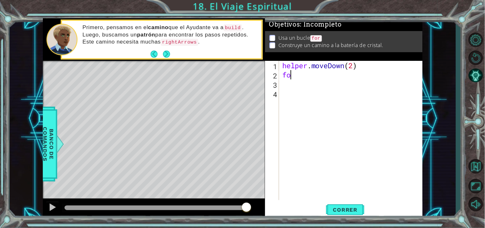
type textarea "f"
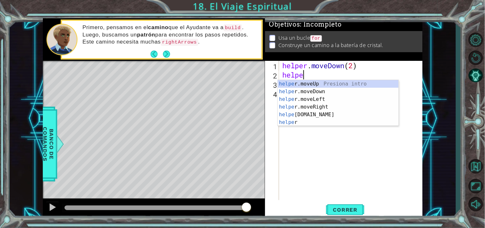
scroll to position [0, 1]
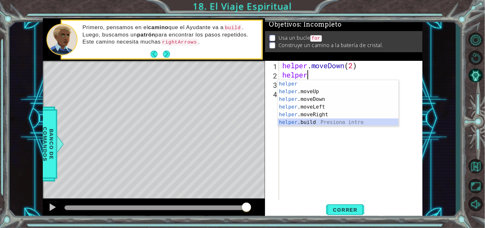
click at [328, 121] on div "helper Presiona intro helper .moveUp Presiona intro helper .moveDown Presiona i…" at bounding box center [338, 110] width 121 height 61
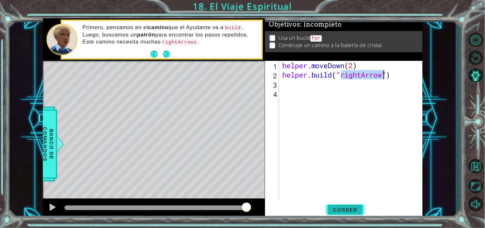
type textarea "[DOMAIN_NAME]("rightArrow")"
click at [343, 207] on span "Correr" at bounding box center [345, 209] width 37 height 6
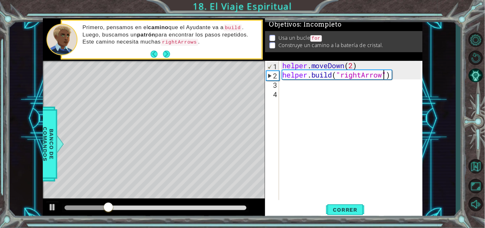
click at [315, 85] on div "helper . moveDown ( 2 ) helper . build ( "rightArrow" )" at bounding box center [352, 140] width 143 height 158
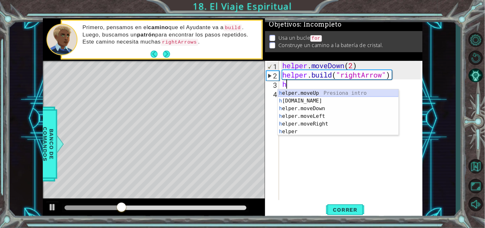
click at [315, 95] on div "h elper.moveUp Presiona intro h [DOMAIN_NAME] Presiona intro h elper.moveDown P…" at bounding box center [338, 119] width 121 height 61
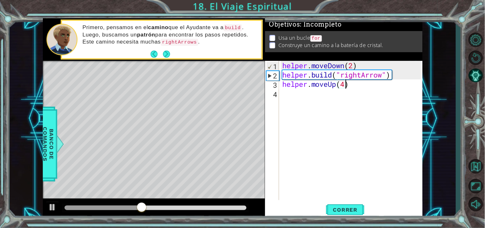
type textarea "helper.moveUp(4)"
click at [353, 90] on div "helper . moveDown ( 2 ) helper . build ( "rightArrow" ) helper . moveUp ( 4 )" at bounding box center [352, 140] width 143 height 158
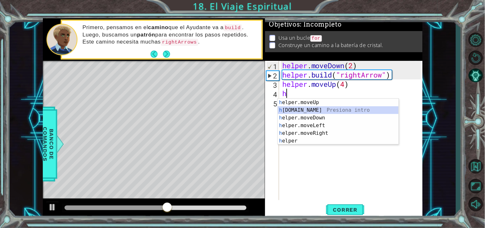
click at [333, 108] on div "h elper.moveUp Presiona intro h [DOMAIN_NAME] Presiona intro h elper.moveDown P…" at bounding box center [338, 128] width 121 height 61
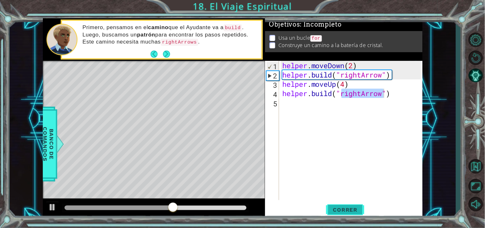
click at [339, 211] on span "Correr" at bounding box center [345, 209] width 37 height 6
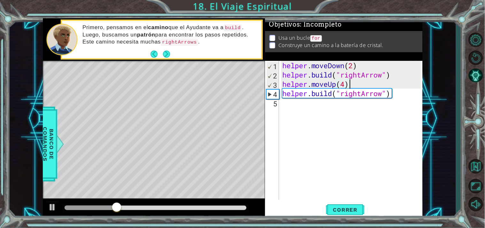
click at [348, 85] on div "helper . moveDown ( 2 ) helper . build ( "rightArrow" ) helper . moveUp ( 4 ) h…" at bounding box center [352, 140] width 143 height 158
click at [345, 84] on div "helper . moveDown ( 2 ) helper . build ( "rightArrow" ) helper . moveUp ( 4 ) h…" at bounding box center [352, 140] width 143 height 158
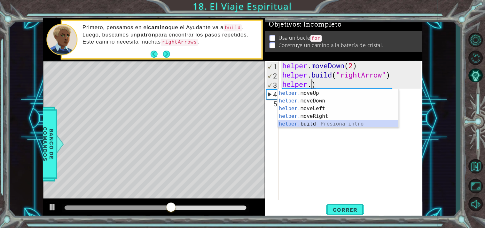
click at [326, 124] on div "helper. moveUp Presiona intro helper. moveDown Presiona intro helper. moveLeft …" at bounding box center [338, 116] width 121 height 54
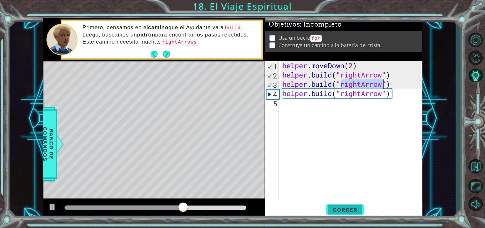
click at [347, 202] on button "Correr" at bounding box center [345, 209] width 38 height 16
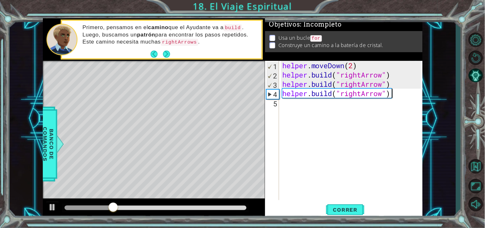
click at [394, 95] on div "helper . moveDown ( 2 ) helper . build ( "rightArrow" ) helper . build ( "right…" at bounding box center [352, 140] width 143 height 158
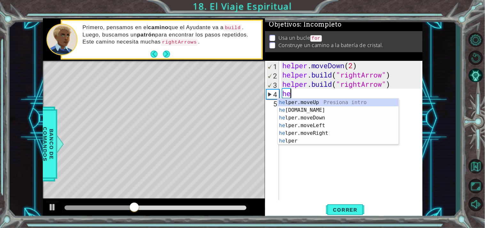
type textarea "h"
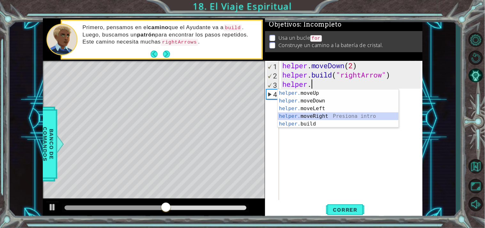
click at [350, 119] on div "helper. moveUp Presiona intro helper. moveDown Presiona intro helper. moveLeft …" at bounding box center [338, 116] width 121 height 54
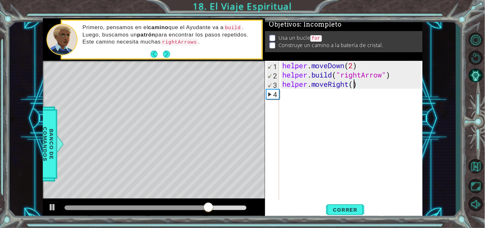
scroll to position [0, 3]
type textarea "helper.moveRight(5)"
click at [342, 202] on button "Correr" at bounding box center [345, 209] width 38 height 16
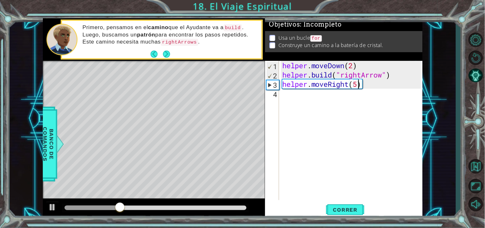
click at [353, 98] on div "helper . moveDown ( 2 ) helper . build ( "rightArrow" ) helper . moveRight ( 5 )" at bounding box center [352, 140] width 143 height 158
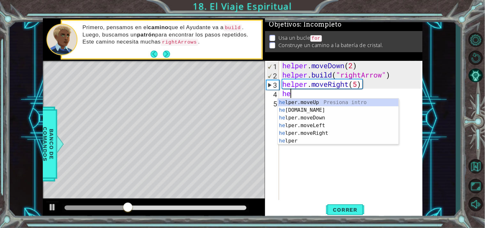
scroll to position [0, 0]
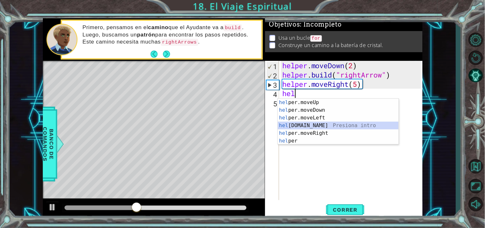
click at [331, 126] on div "hel per.moveUp Presiona intro hel per.moveDown Presiona intro hel per.moveLeft …" at bounding box center [338, 128] width 121 height 61
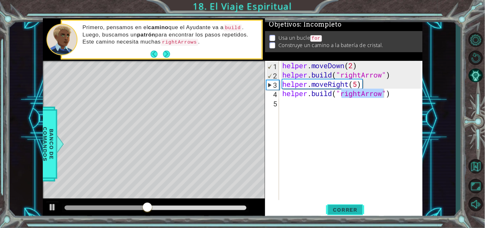
click at [346, 205] on button "Correr" at bounding box center [345, 209] width 38 height 16
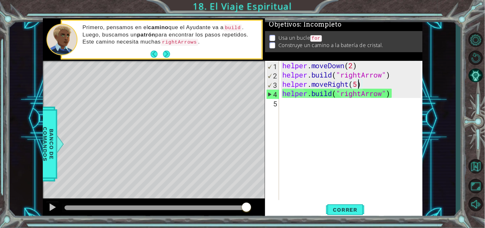
click at [359, 87] on div "helper . moveDown ( 2 ) helper . build ( "rightArrow" ) helper . moveRight ( 5 …" at bounding box center [352, 140] width 143 height 158
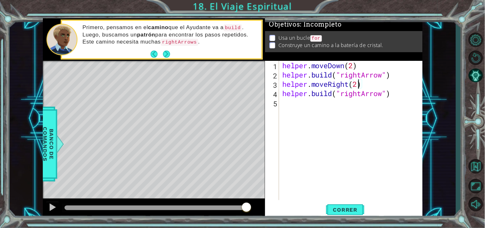
scroll to position [0, 3]
type textarea "helper.moveRight(2)"
click at [341, 212] on span "Correr" at bounding box center [345, 209] width 37 height 6
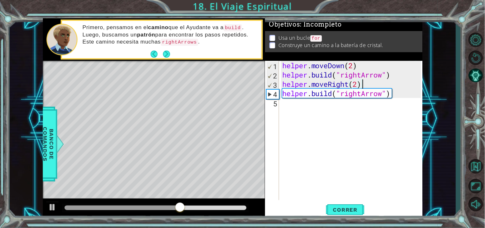
click at [368, 84] on div "helper . moveDown ( 2 ) helper . build ( "rightArrow" ) helper . moveRight ( 2 …" at bounding box center [352, 140] width 143 height 158
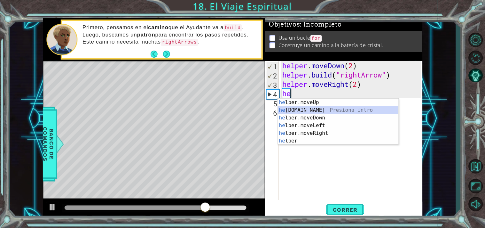
click at [325, 109] on div "he lper.moveUp Presiona intro he [DOMAIN_NAME] Presiona intro he lper.moveDown …" at bounding box center [338, 128] width 121 height 61
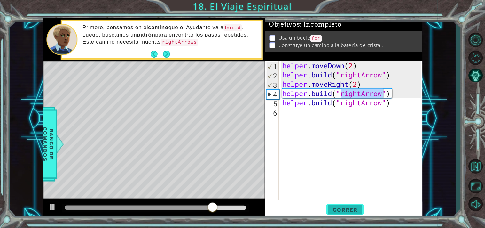
click at [342, 212] on span "Correr" at bounding box center [345, 209] width 37 height 6
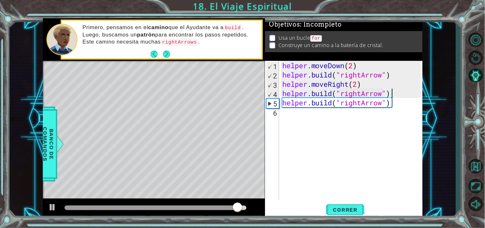
click at [400, 93] on div "helper . moveDown ( 2 ) helper . build ( "rightArrow" ) helper . moveRight ( 2 …" at bounding box center [352, 140] width 143 height 158
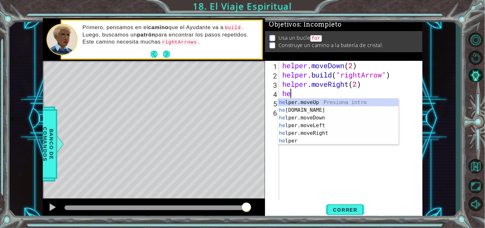
type textarea "h"
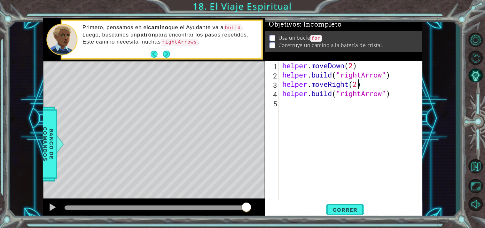
click at [357, 87] on div "helper . moveDown ( 2 ) helper . build ( "rightArrow" ) helper . moveRight ( 2 …" at bounding box center [352, 140] width 143 height 158
click at [397, 96] on div "helper . moveDown ( 2 ) helper . build ( "rightArrow" ) helper . moveRight ( 1 …" at bounding box center [352, 140] width 143 height 158
type textarea "[DOMAIN_NAME]("rightArrow")"
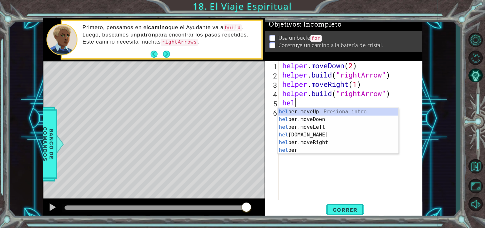
scroll to position [0, 0]
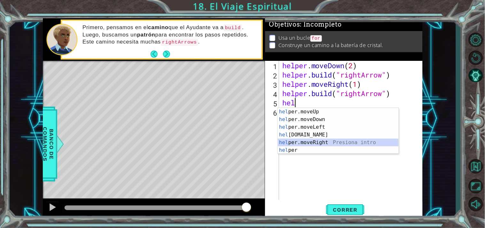
click at [337, 141] on div "hel per.moveUp Presiona intro hel per.moveDown Presiona intro hel per.moveLeft …" at bounding box center [338, 138] width 121 height 61
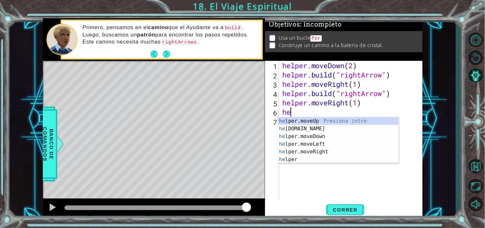
scroll to position [0, 4]
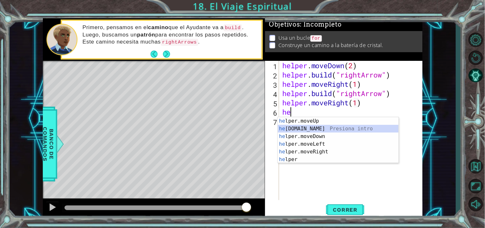
click at [325, 127] on div "he lper.moveUp Presiona intro he [DOMAIN_NAME] Presiona intro he lper.moveDown …" at bounding box center [338, 147] width 121 height 61
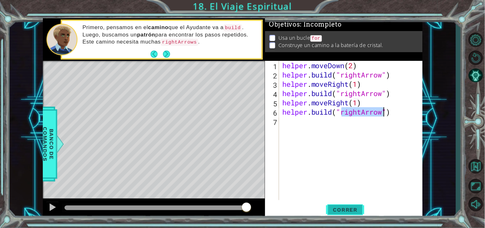
type textarea "[DOMAIN_NAME]("rightArrow")"
click at [341, 203] on button "Correr" at bounding box center [345, 209] width 38 height 16
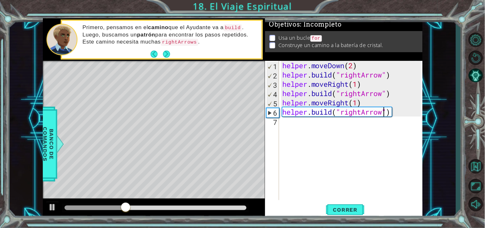
click at [376, 137] on div "helper . moveDown ( 2 ) helper . build ( "rightArrow" ) helper . moveRight ( 1 …" at bounding box center [352, 140] width 143 height 158
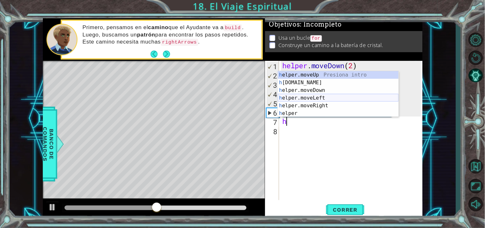
click at [316, 101] on div "h elper.moveUp Presiona intro h [DOMAIN_NAME] Presiona intro h elper.moveDown P…" at bounding box center [338, 101] width 121 height 61
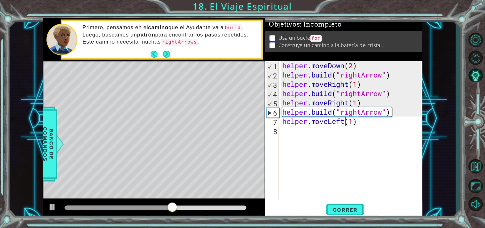
click at [347, 120] on div "helper . moveDown ( 2 ) helper . build ( "rightArrow" ) helper . moveRight ( 1 …" at bounding box center [352, 140] width 143 height 158
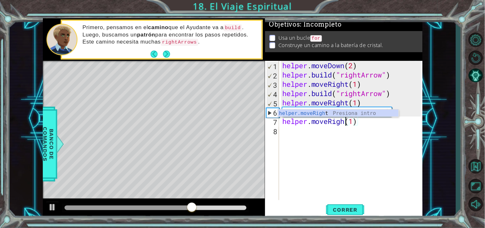
scroll to position [0, 3]
type textarea "helper.moveRight(1)"
click at [365, 126] on div "helper . moveDown ( 2 ) helper . build ( "rightArrow" ) helper . moveRight ( 1 …" at bounding box center [352, 140] width 143 height 158
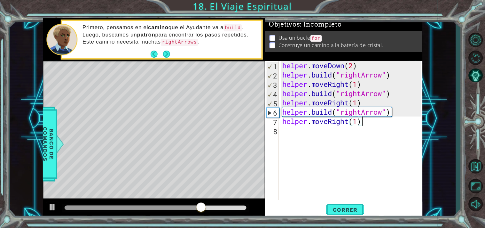
scroll to position [0, 0]
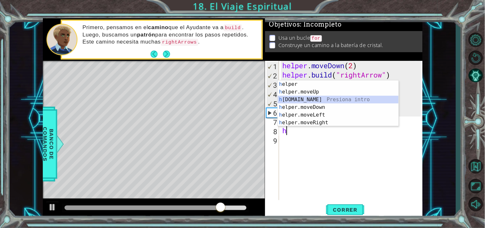
click at [314, 96] on div "h elper Presiona intro h elper.moveUp Presiona intro h [DOMAIN_NAME] Presiona i…" at bounding box center [338, 110] width 121 height 61
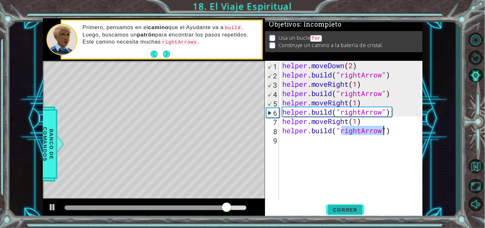
type textarea "[DOMAIN_NAME]("rightArrow")"
click at [340, 212] on span "Correr" at bounding box center [345, 209] width 37 height 6
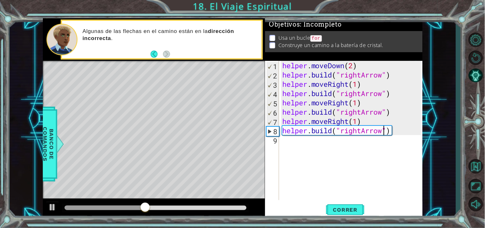
click at [398, 131] on div "helper . moveDown ( 2 ) helper . build ( "rightArrow" ) helper . moveRight ( 1 …" at bounding box center [352, 140] width 143 height 158
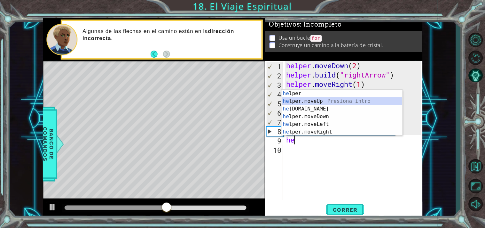
click at [337, 98] on div "he lper Presiona intro he lper.moveUp Presiona intro he [DOMAIN_NAME] Presiona …" at bounding box center [342, 119] width 121 height 61
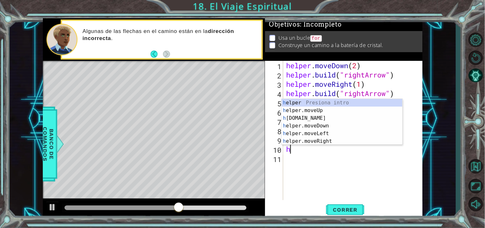
scroll to position [0, 3]
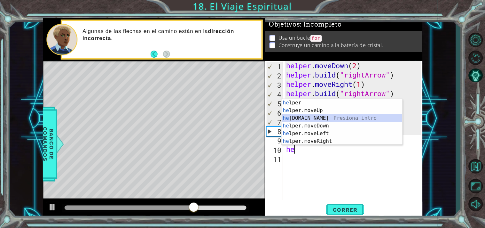
click at [320, 116] on div "he lper Presiona intro he lper.moveUp Presiona intro he [DOMAIN_NAME] Presiona …" at bounding box center [342, 129] width 121 height 61
type textarea "[DOMAIN_NAME]("rightArrow")"
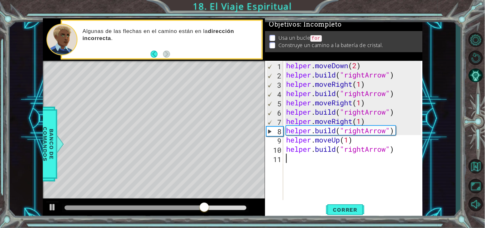
click at [368, 163] on div "helper . moveDown ( 2 ) helper . build ( "rightArrow" ) helper . moveRight ( 1 …" at bounding box center [355, 140] width 140 height 158
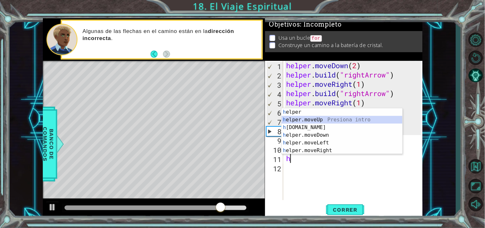
click at [344, 120] on div "h elper Presiona intro h elper.moveUp Presiona intro h [DOMAIN_NAME] Presiona i…" at bounding box center [342, 138] width 121 height 61
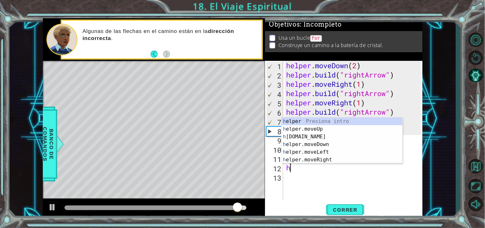
scroll to position [0, 3]
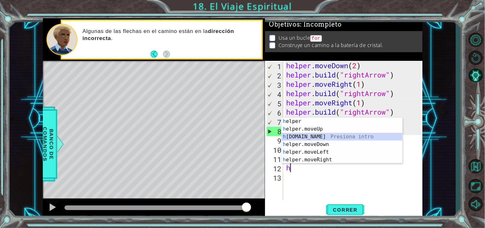
click at [328, 134] on div "h elper Presiona intro h elper.moveUp Presiona intro h [DOMAIN_NAME] Presiona i…" at bounding box center [342, 147] width 121 height 61
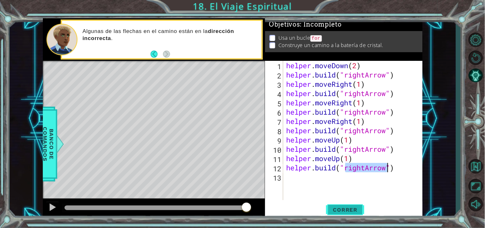
click at [346, 210] on span "Correr" at bounding box center [345, 209] width 37 height 6
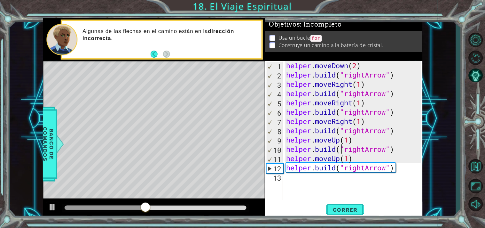
click at [339, 145] on div "helper . moveDown ( 2 ) helper . build ( "rightArrow" ) helper . moveRight ( 1 …" at bounding box center [355, 140] width 140 height 158
click at [339, 141] on div "helper . moveDown ( 2 ) helper . build ( "rightArrow" ) helper . moveRight ( 1 …" at bounding box center [355, 140] width 140 height 158
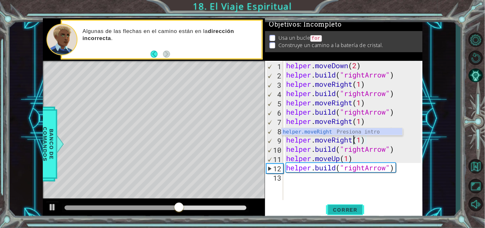
type textarea "helper.moveRight(1)"
click at [355, 207] on span "Correr" at bounding box center [345, 209] width 37 height 6
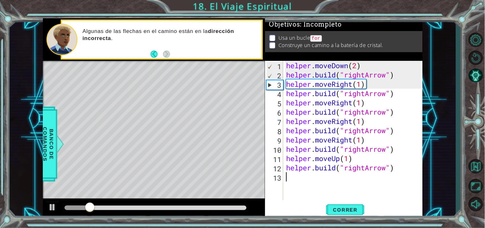
click at [391, 183] on div "helper . moveDown ( 2 ) helper . build ( "rightArrow" ) helper . moveRight ( 1 …" at bounding box center [355, 140] width 140 height 158
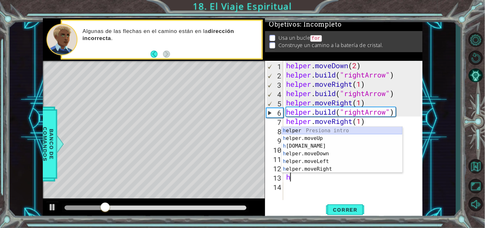
click at [334, 132] on div "h elper Presiona intro h elper.moveUp Presiona intro h [DOMAIN_NAME] Presiona i…" at bounding box center [342, 157] width 121 height 61
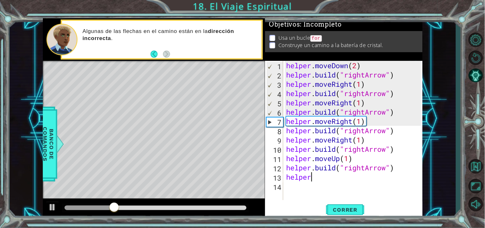
scroll to position [0, 1]
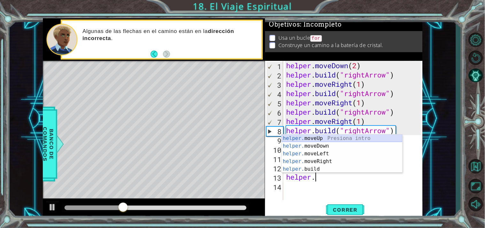
click at [327, 139] on div "helper. moveUp Presiona intro helper. moveDown Presiona intro helper. moveLeft …" at bounding box center [342, 161] width 121 height 54
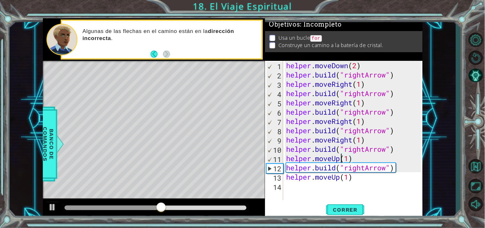
click at [339, 160] on div "helper . moveDown ( 2 ) helper . build ( "rightArrow" ) helper . moveRight ( 1 …" at bounding box center [355, 140] width 140 height 158
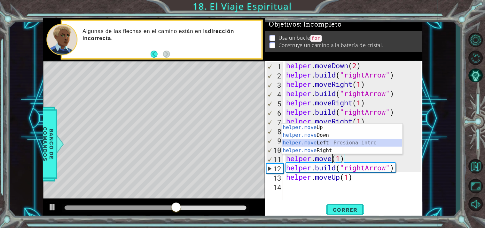
click at [318, 142] on div "helper.move Up Presiona intro helper.move Down Presiona intro helper.move Left …" at bounding box center [342, 146] width 121 height 46
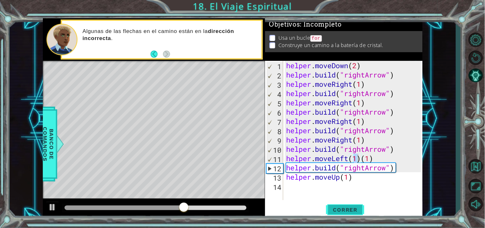
click at [344, 210] on span "Correr" at bounding box center [345, 209] width 37 height 6
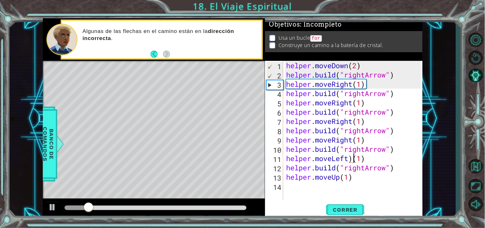
click at [353, 159] on div "helper . moveDown ( 2 ) helper . build ( "rightArrow" ) helper . moveRight ( 1 …" at bounding box center [355, 140] width 140 height 158
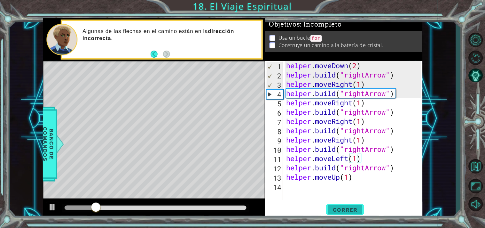
click at [351, 210] on span "Correr" at bounding box center [345, 209] width 37 height 6
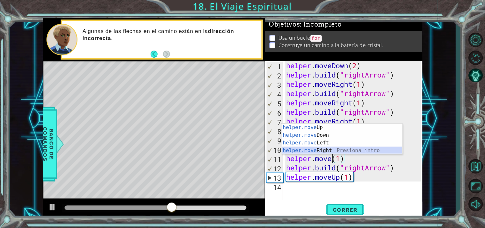
click at [340, 151] on div "helper.move Up Presiona intro helper.move Down Presiona intro helper.move Left …" at bounding box center [342, 146] width 121 height 46
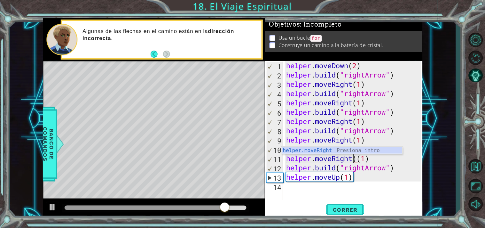
click at [357, 158] on div "helper . moveDown ( 2 ) helper . build ( "rightArrow" ) helper . moveRight ( 1 …" at bounding box center [355, 140] width 140 height 158
type textarea "helper.moveRight(1)"
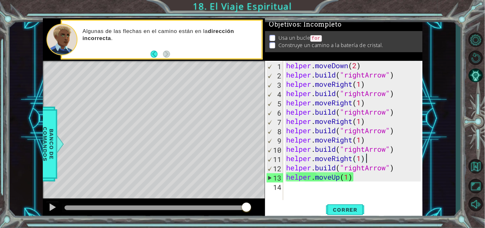
click at [367, 160] on div "helper . moveDown ( 2 ) helper . build ( "rightArrow" ) helper . moveRight ( 1 …" at bounding box center [355, 140] width 140 height 158
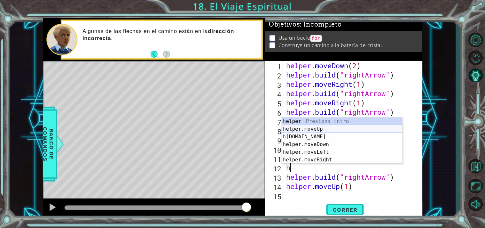
click at [314, 129] on div "h elper Presiona intro h elper.moveUp Presiona intro h [DOMAIN_NAME] Presiona i…" at bounding box center [342, 147] width 121 height 61
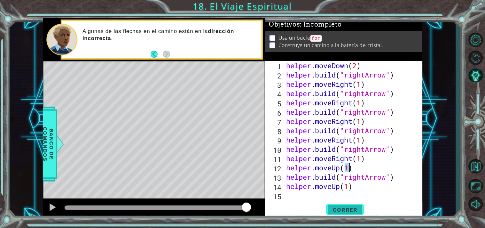
click at [343, 212] on span "Correr" at bounding box center [345, 209] width 37 height 6
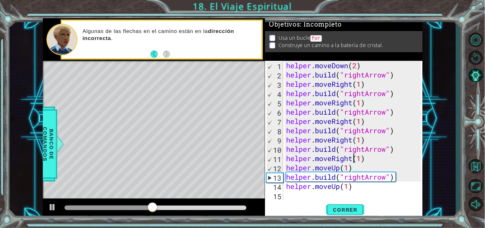
click at [353, 159] on div "helper . moveDown ( 2 ) helper . build ( "rightArrow" ) helper . moveRight ( 1 …" at bounding box center [355, 140] width 140 height 158
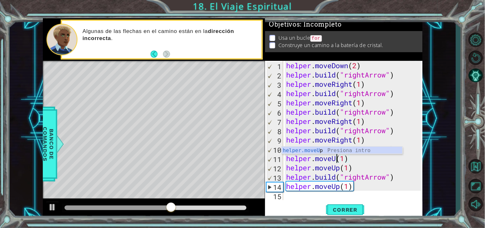
scroll to position [0, 2]
click at [353, 171] on div "helper . moveDown ( 2 ) helper . build ( "rightArrow" ) helper . moveRight ( 1 …" at bounding box center [355, 140] width 140 height 158
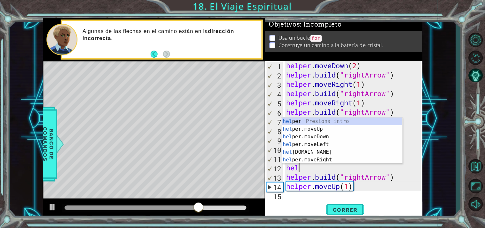
scroll to position [0, 0]
type textarea "h"
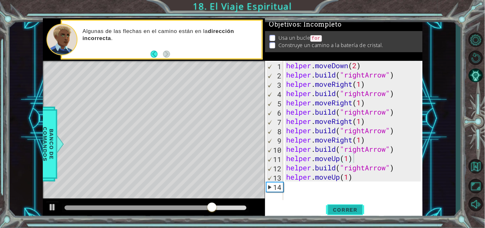
click at [348, 214] on button "Correr" at bounding box center [345, 209] width 38 height 16
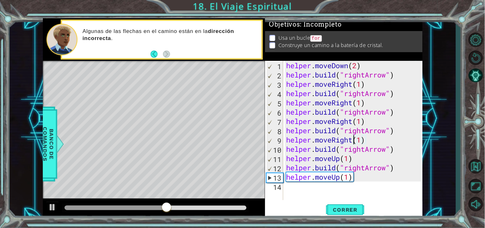
click at [355, 141] on div "helper . moveDown ( 2 ) helper . build ( "rightArrow" ) helper . moveRight ( 1 …" at bounding box center [355, 140] width 140 height 158
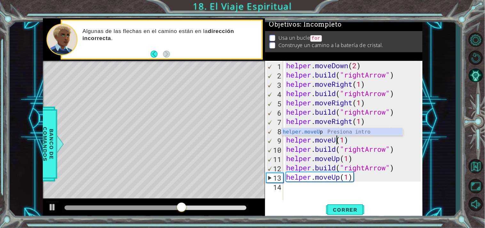
scroll to position [0, 2]
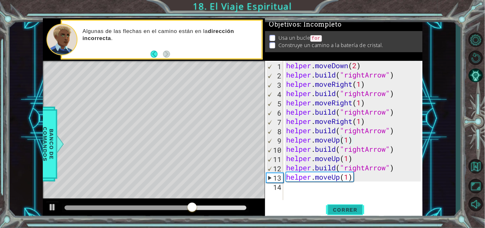
click at [350, 206] on span "Correr" at bounding box center [345, 209] width 37 height 6
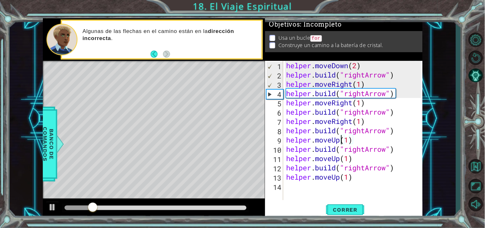
click at [366, 151] on div "helper . moveDown ( 2 ) helper . build ( "rightArrow" ) helper . moveRight ( 1 …" at bounding box center [355, 140] width 140 height 158
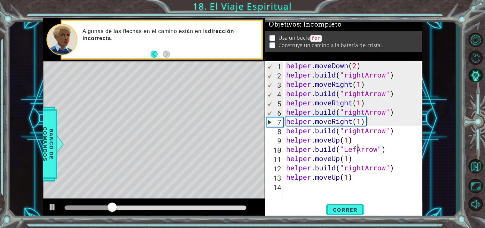
scroll to position [0, 3]
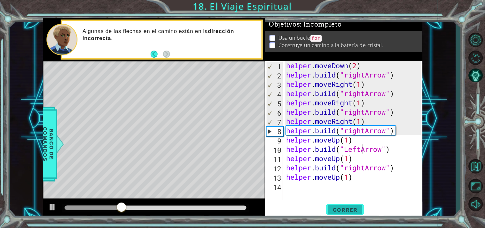
click at [353, 206] on span "Correr" at bounding box center [345, 209] width 37 height 6
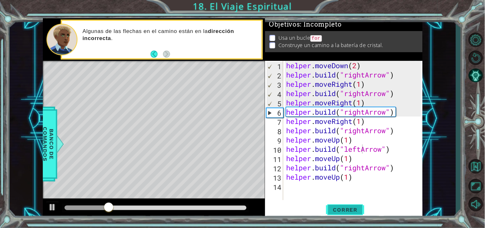
click at [340, 208] on span "Correr" at bounding box center [345, 209] width 37 height 6
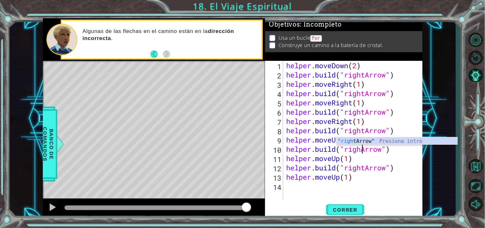
scroll to position [0, 4]
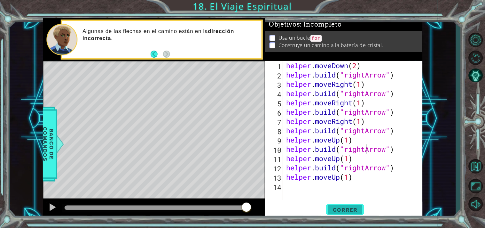
click at [352, 204] on button "Correr" at bounding box center [345, 209] width 38 height 16
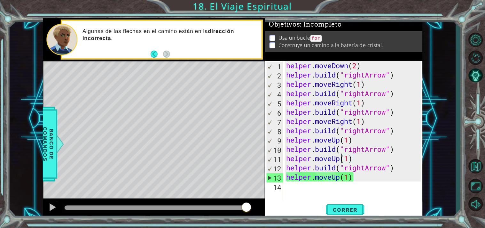
click at [341, 159] on div "helper . moveDown ( 2 ) helper . build ( "rightArrow" ) helper . moveRight ( 1 …" at bounding box center [355, 140] width 140 height 158
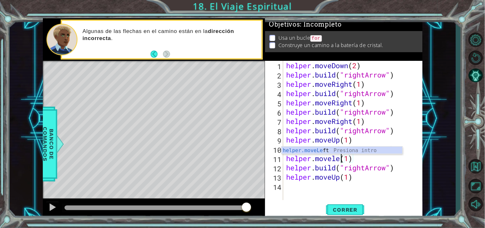
scroll to position [0, 3]
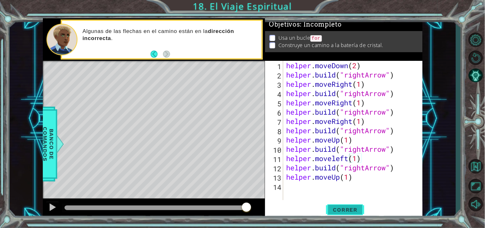
click at [343, 208] on span "Correr" at bounding box center [345, 209] width 37 height 6
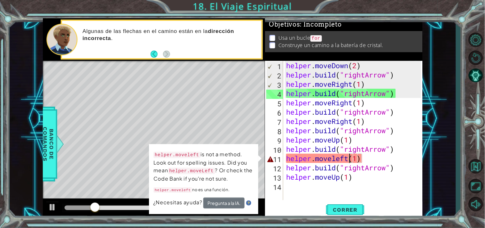
click at [337, 158] on div "helper . moveDown ( 2 ) helper . build ( "rightArrow" ) helper . moveRight ( 1 …" at bounding box center [355, 140] width 140 height 158
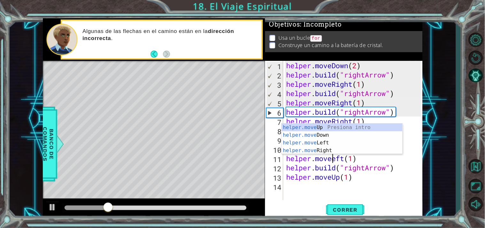
scroll to position [0, 2]
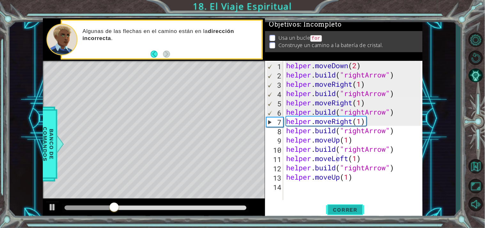
click at [341, 208] on span "Correr" at bounding box center [345, 209] width 37 height 6
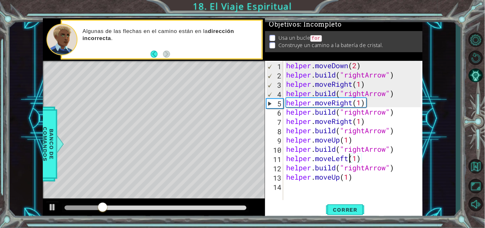
click at [349, 158] on div "helper . moveDown ( 2 ) helper . build ( "rightArrow" ) helper . moveRight ( 1 …" at bounding box center [355, 140] width 140 height 158
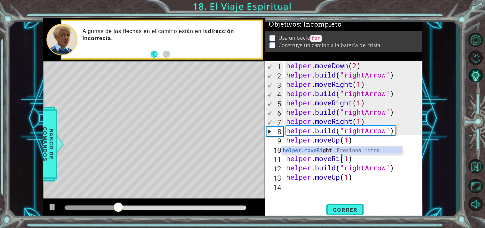
scroll to position [0, 3]
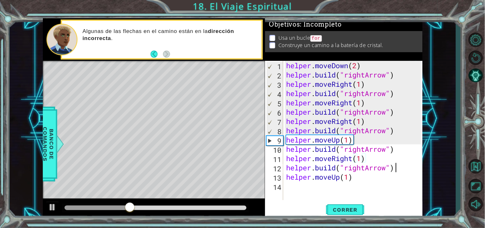
click at [399, 172] on div "helper . moveDown ( 2 ) helper . build ( "rightArrow" ) helper . moveRight ( 1 …" at bounding box center [355, 140] width 140 height 158
type textarea "[DOMAIN_NAME]("rightArrow")"
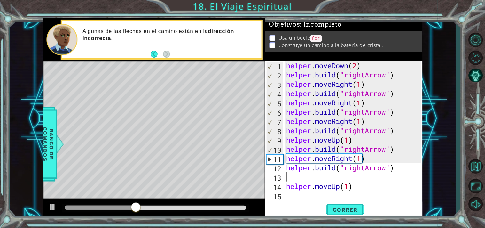
scroll to position [0, 0]
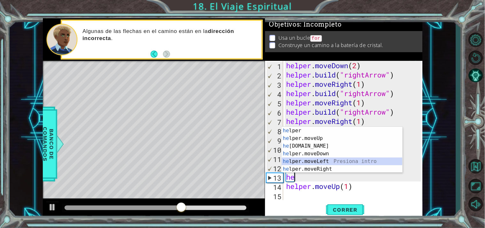
click at [328, 159] on div "he lper Presiona intro he lper.moveUp Presiona intro he [DOMAIN_NAME] Presiona …" at bounding box center [342, 157] width 121 height 61
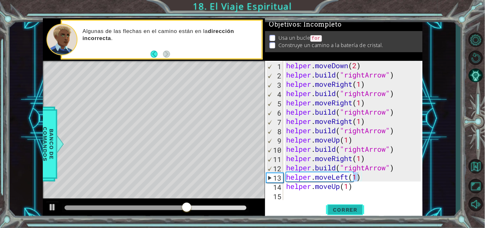
click at [339, 210] on span "Correr" at bounding box center [345, 209] width 37 height 6
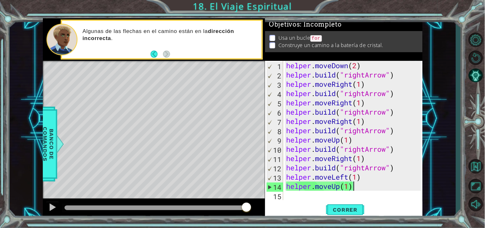
click at [357, 189] on div "helper . moveDown ( 2 ) helper . build ( "rightArrow" ) helper . moveRight ( 1 …" at bounding box center [355, 140] width 140 height 158
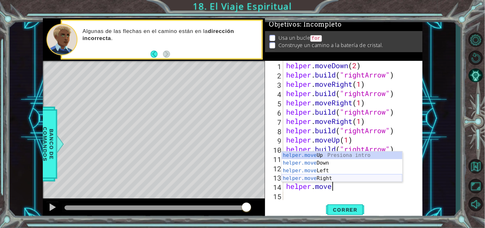
click at [344, 176] on div "helper.move Up Presiona intro helper.move Down Presiona intro helper.move Left …" at bounding box center [342, 174] width 121 height 46
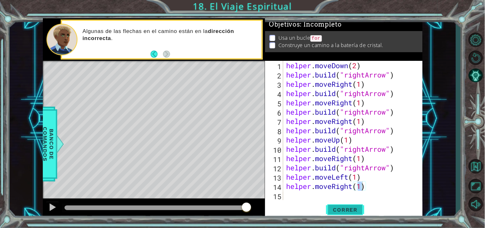
click at [339, 208] on span "Correr" at bounding box center [345, 209] width 37 height 6
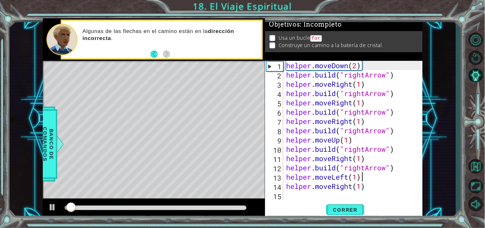
click at [363, 177] on div "helper . moveDown ( 2 ) helper . build ( "rightArrow" ) helper . moveRight ( 1 …" at bounding box center [355, 140] width 140 height 158
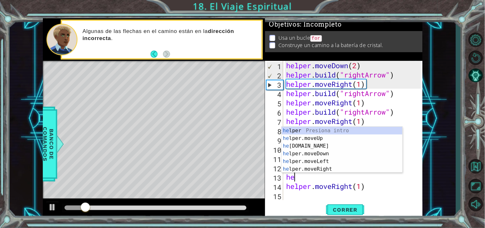
type textarea "h"
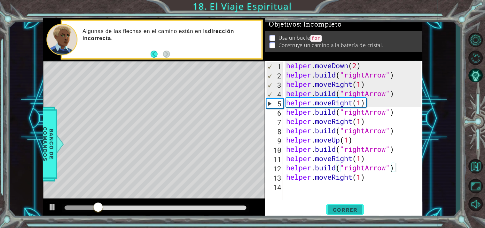
click at [337, 210] on span "Correr" at bounding box center [345, 209] width 37 height 6
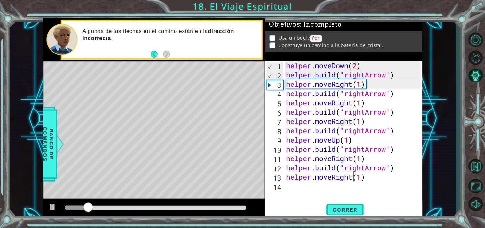
click at [355, 177] on div "helper . moveDown ( 2 ) helper . build ( "rightArrow" ) helper . moveRight ( 1 …" at bounding box center [355, 140] width 140 height 158
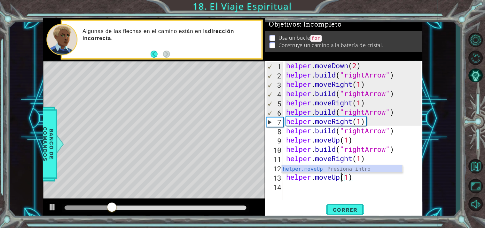
scroll to position [0, 2]
type textarea "helper.moveUp(1)"
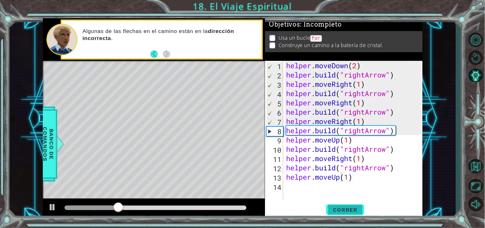
click at [347, 210] on span "Correr" at bounding box center [345, 209] width 37 height 6
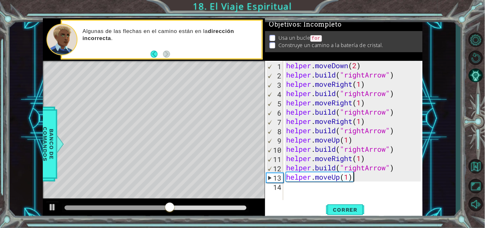
click at [366, 180] on div "helper . moveDown ( 2 ) helper . build ( "rightArrow" ) helper . moveRight ( 1 …" at bounding box center [355, 140] width 140 height 158
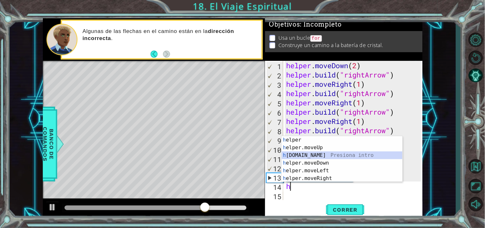
click at [329, 153] on div "h elper Presiona intro h elper.moveUp Presiona intro h [DOMAIN_NAME] Presiona i…" at bounding box center [342, 166] width 121 height 61
type textarea "[DOMAIN_NAME]("rightArrow")"
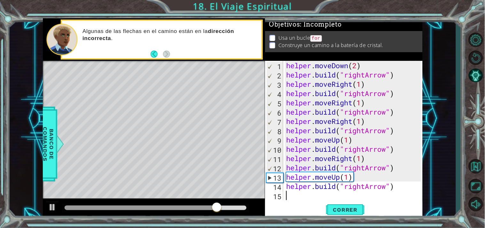
click at [401, 193] on div "helper . moveDown ( 2 ) helper . build ( "rightArrow" ) helper . moveRight ( 1 …" at bounding box center [355, 140] width 140 height 158
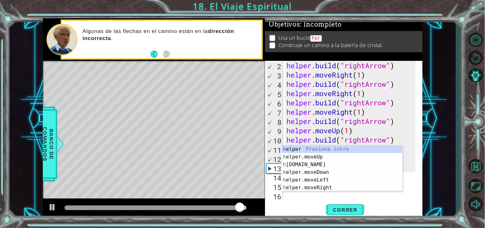
scroll to position [9, 0]
click at [341, 158] on div "h elper Presiona intro h elper.moveUp Presiona intro h [DOMAIN_NAME] Presiona i…" at bounding box center [342, 175] width 121 height 61
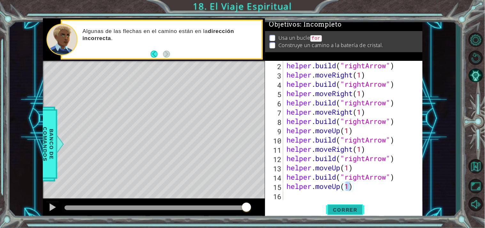
click at [336, 209] on span "Correr" at bounding box center [345, 209] width 37 height 6
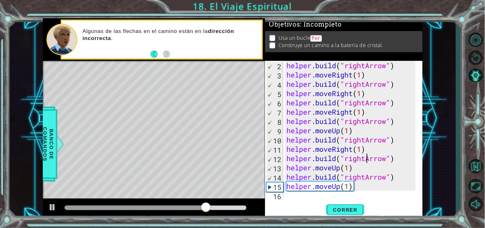
click at [367, 158] on div "helper . build ( "rightArrow" ) helper . moveRight ( 1 ) helper . build ( "righ…" at bounding box center [352, 140] width 134 height 158
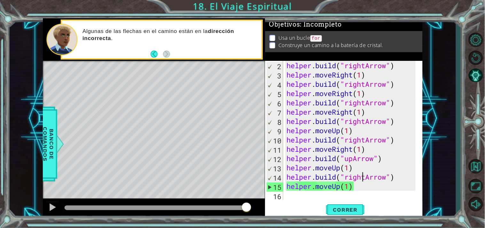
click at [363, 181] on div "helper . build ( "rightArrow" ) helper . moveRight ( 1 ) helper . build ( "righ…" at bounding box center [352, 140] width 134 height 158
click at [365, 181] on div "helper . build ( "rightArrow" ) helper . moveRight ( 1 ) helper . build ( "righ…" at bounding box center [352, 140] width 134 height 158
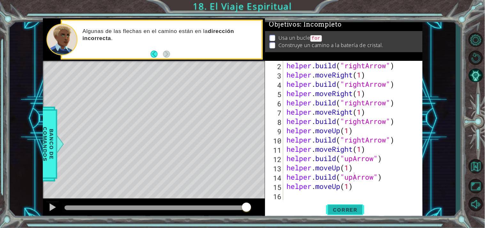
click at [357, 209] on span "Correr" at bounding box center [345, 209] width 37 height 6
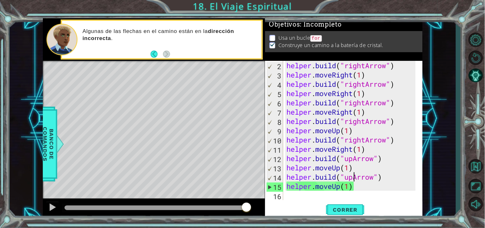
click at [352, 188] on div "helper . build ( "rightArrow" ) helper . moveRight ( 1 ) helper . build ( "righ…" at bounding box center [352, 140] width 134 height 158
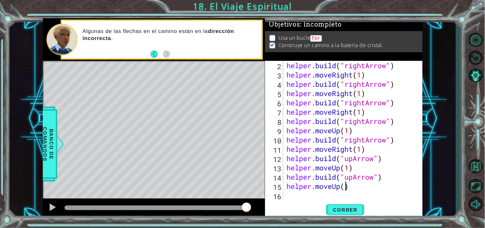
scroll to position [0, 2]
type textarea "helper.moveUp(2)"
click at [343, 210] on span "Correr" at bounding box center [345, 209] width 37 height 6
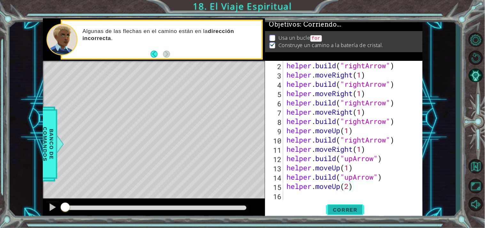
click at [343, 210] on span "Correr" at bounding box center [345, 209] width 37 height 6
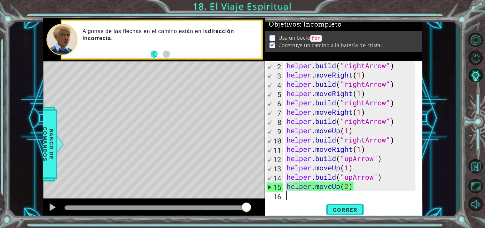
click at [372, 191] on div "helper . build ( "rightArrow" ) helper . moveRight ( 1 ) helper . build ( "righ…" at bounding box center [352, 140] width 134 height 158
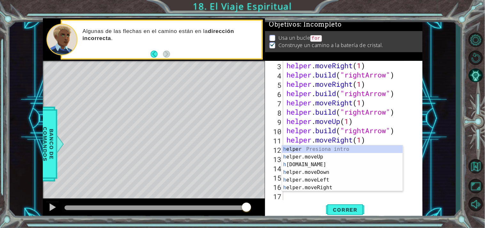
scroll to position [18, 0]
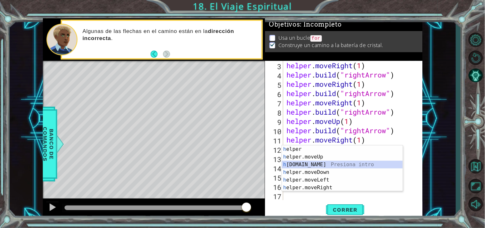
click at [332, 163] on div "h elper Presiona intro h elper.moveUp Presiona intro h [DOMAIN_NAME] Presiona i…" at bounding box center [342, 175] width 121 height 61
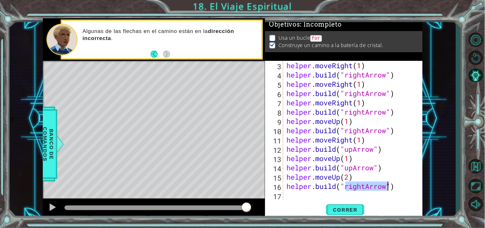
click at [366, 187] on div "helper . moveRight ( 1 ) helper . build ( "rightArrow" ) helper . moveRight ( 1…" at bounding box center [350, 130] width 131 height 139
click at [366, 187] on div "helper . moveRight ( 1 ) helper . build ( "rightArrow" ) helper . moveRight ( 1…" at bounding box center [352, 140] width 134 height 158
click at [366, 187] on div "helper . moveRight ( 1 ) helper . build ( "rightArrow" ) helper . moveRight ( 1…" at bounding box center [350, 130] width 131 height 139
click at [357, 207] on span "Correr" at bounding box center [345, 209] width 37 height 6
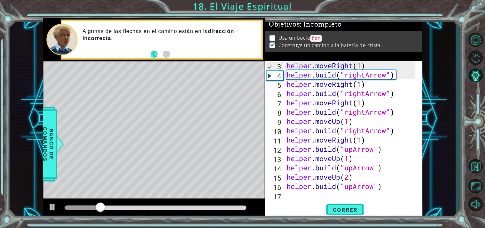
click at [314, 35] on code "for" at bounding box center [316, 38] width 12 height 6
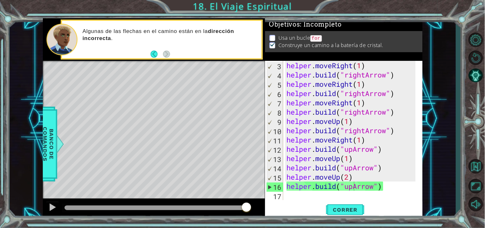
click at [289, 39] on p "Usa un bucle for" at bounding box center [299, 38] width 43 height 8
click at [298, 36] on p "Usa un bucle for" at bounding box center [299, 38] width 43 height 8
click at [151, 54] on button "Back" at bounding box center [157, 53] width 12 height 7
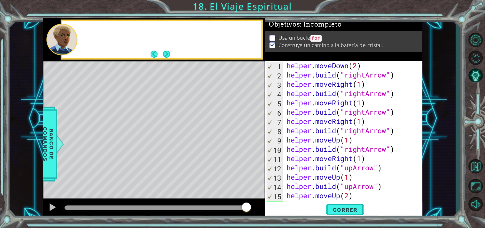
scroll to position [0, 0]
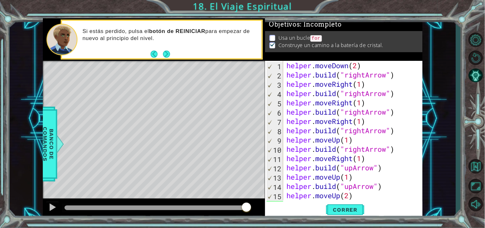
click at [151, 54] on button "Back" at bounding box center [157, 53] width 12 height 7
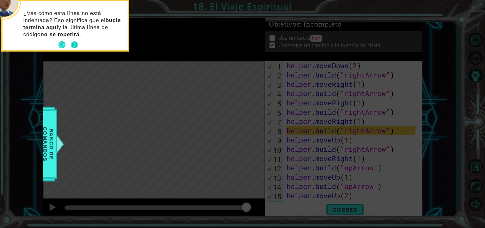
click at [77, 43] on button "Next" at bounding box center [74, 44] width 7 height 7
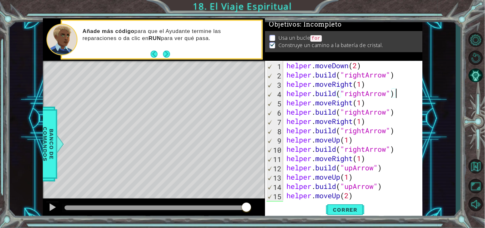
click at [395, 98] on div "helper . moveDown ( 2 ) helper . build ( "rightArrow" ) helper . moveRight ( 1 …" at bounding box center [352, 140] width 134 height 158
type textarea "[DOMAIN_NAME]("rightArrow")"
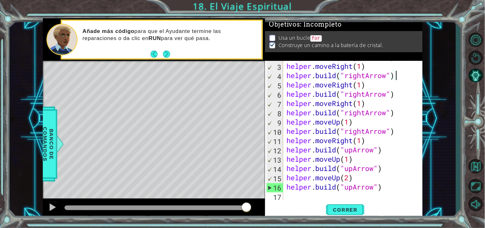
scroll to position [18, 0]
